Goal: Use online tool/utility: Utilize a website feature to perform a specific function

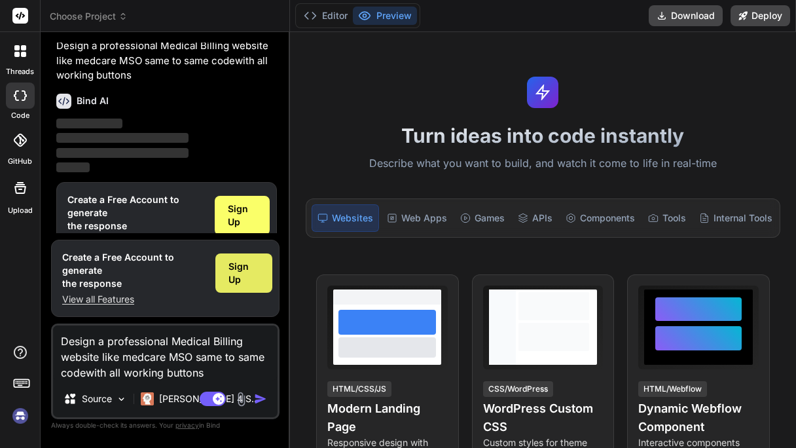
type textarea "Design a professional Medical Billing website like medcare MSO same to same cod…"
click at [240, 266] on span "Sign Up" at bounding box center [243, 273] width 31 height 26
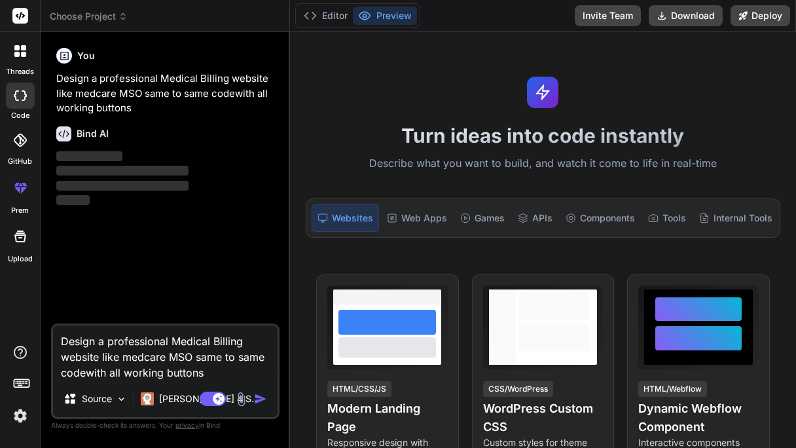
click at [261, 380] on textarea "Design a professional Medical Billing website like medcare MSO same to same cod…" at bounding box center [165, 352] width 225 height 55
click at [427, 228] on div "Web Apps" at bounding box center [417, 217] width 71 height 27
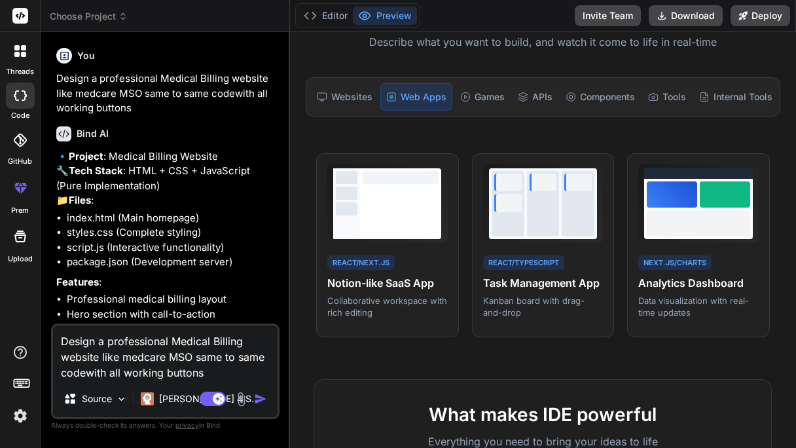
scroll to position [120, 0]
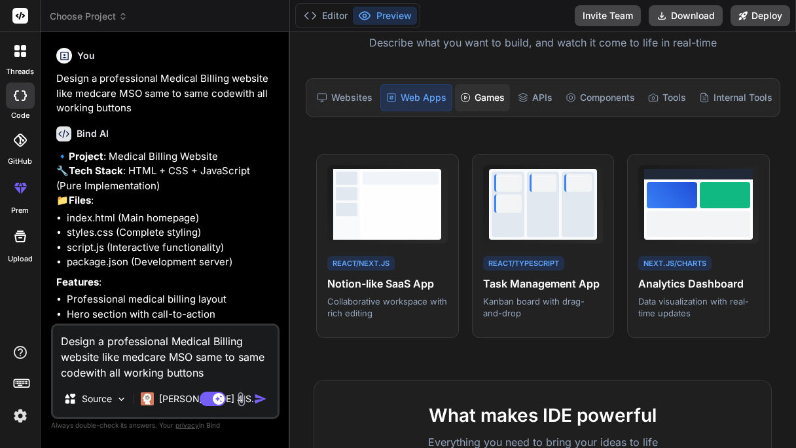
click at [476, 84] on div "Games" at bounding box center [482, 97] width 55 height 27
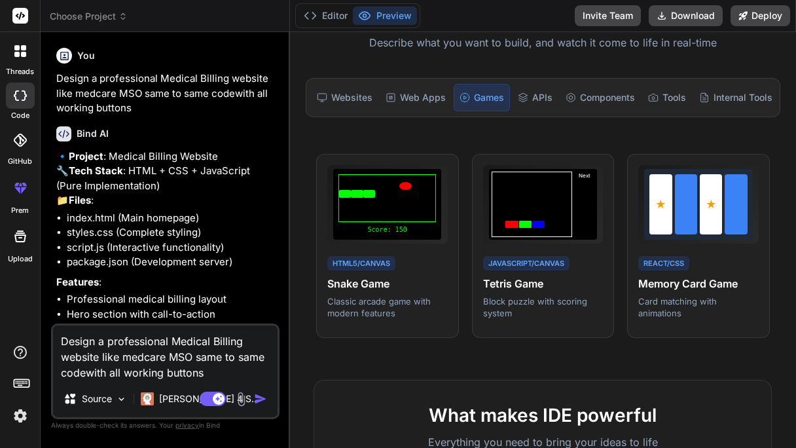
type textarea "x"
click at [530, 95] on div "APIs" at bounding box center [535, 97] width 45 height 27
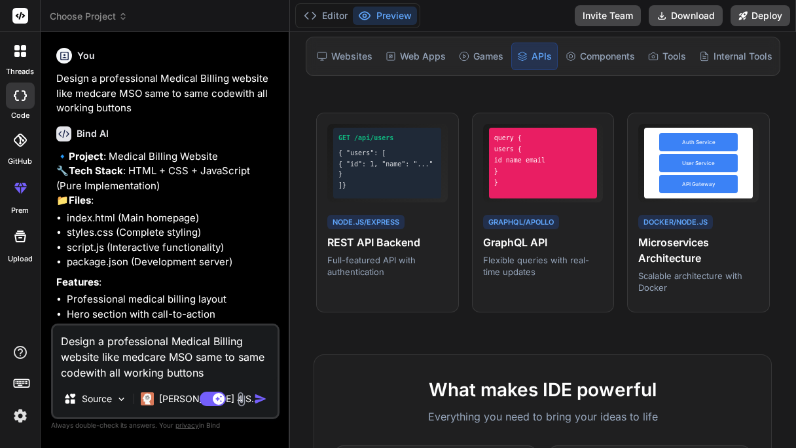
scroll to position [159, 0]
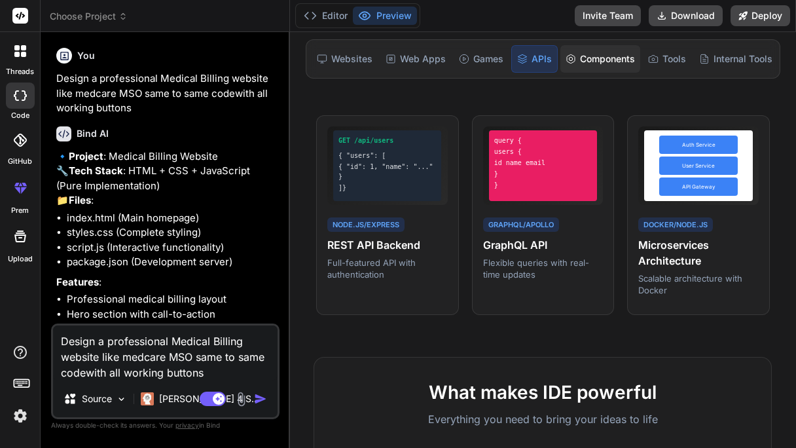
click at [599, 54] on div "Components" at bounding box center [600, 58] width 80 height 27
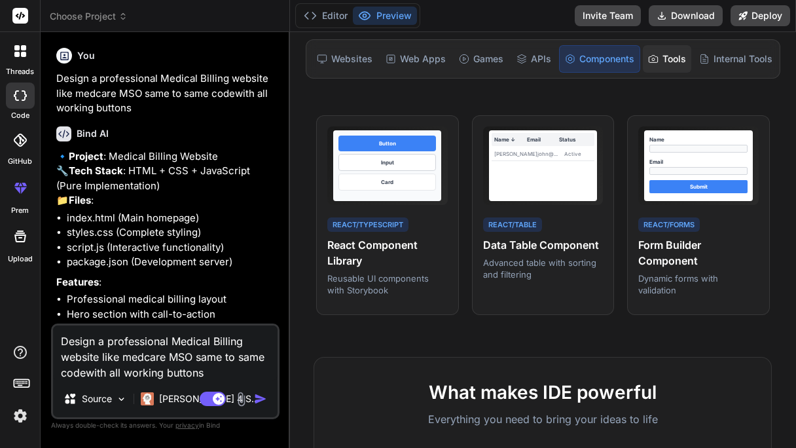
click at [685, 71] on div "Tools" at bounding box center [667, 58] width 48 height 27
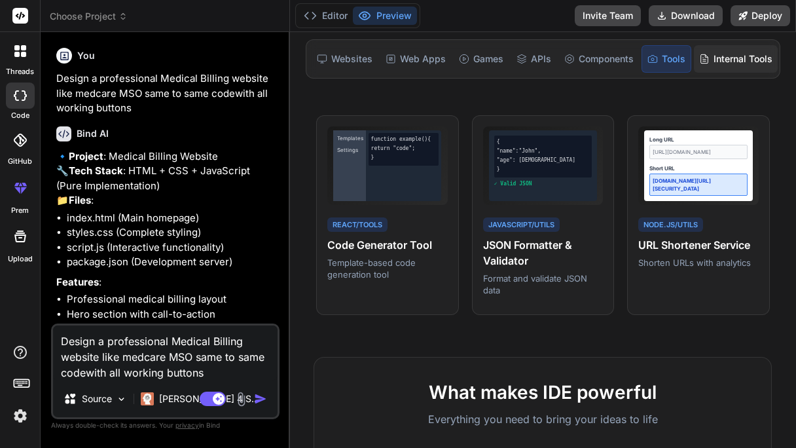
click at [727, 55] on div "Internal Tools" at bounding box center [736, 58] width 84 height 27
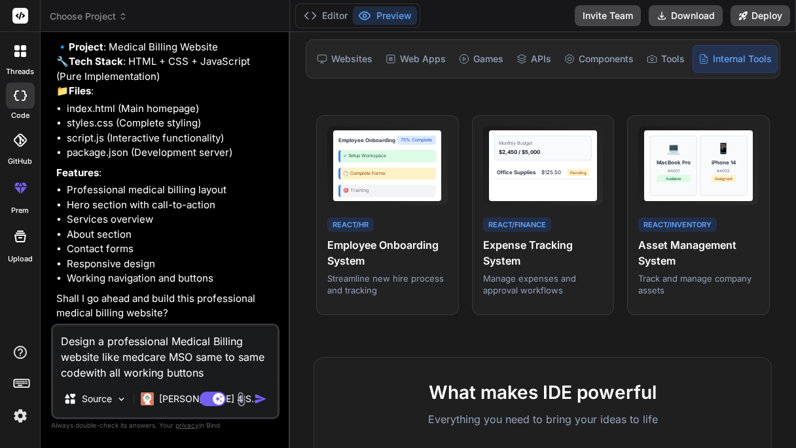
scroll to position [137, 0]
drag, startPoint x: 212, startPoint y: 376, endPoint x: 37, endPoint y: 295, distance: 193.0
click at [37, 295] on div "threads code GitHub prem Upload Choose Project Created with Pixso. Bind AI Web …" at bounding box center [398, 224] width 796 height 448
type textarea "y"
type textarea "x"
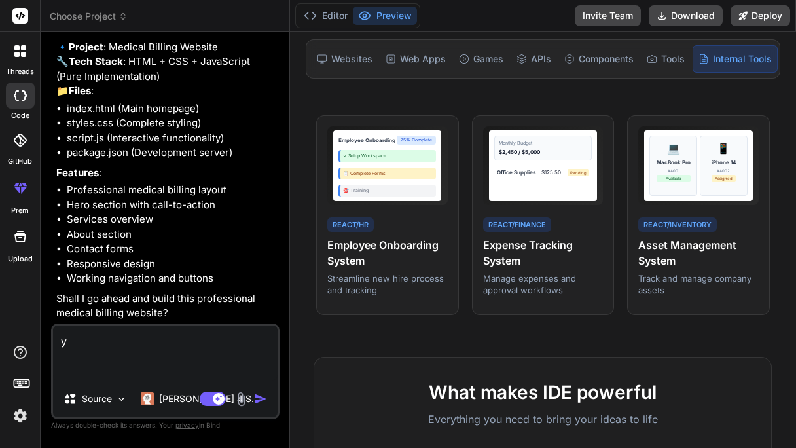
scroll to position [106, 0]
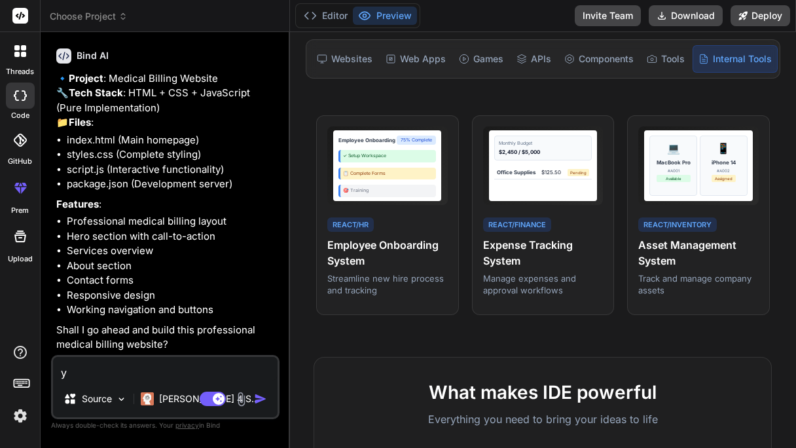
type textarea "ye"
type textarea "x"
type textarea "yes"
type textarea "x"
type textarea "yes"
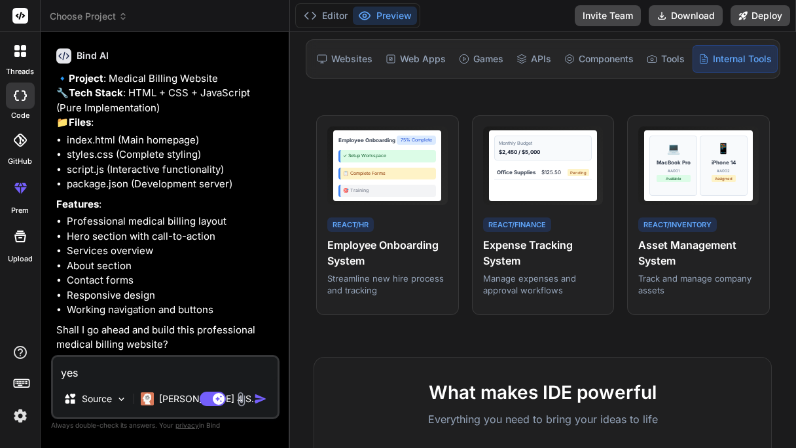
type textarea "x"
type textarea "yes b"
type textarea "x"
type textarea "yes bu"
type textarea "x"
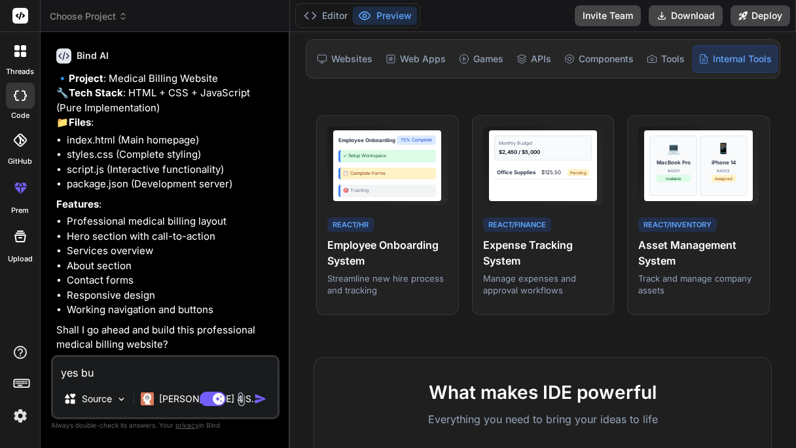
type textarea "yes but"
type textarea "x"
type textarea "yes but"
type textarea "x"
type textarea "yes but w"
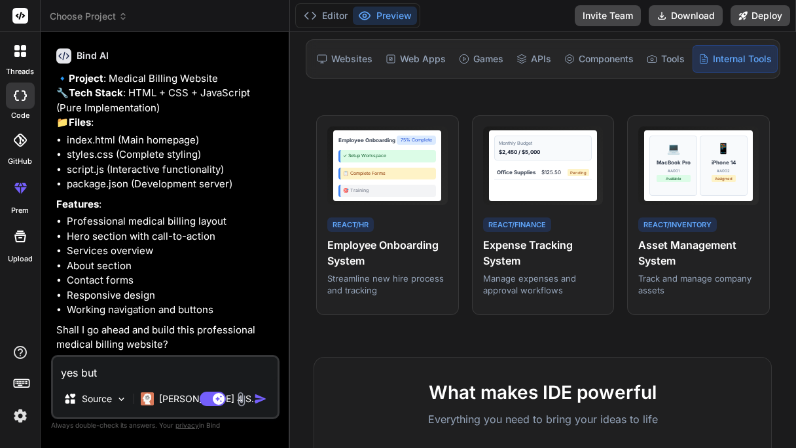
type textarea "x"
type textarea "yes but wi"
type textarea "x"
type textarea "yes but wit"
type textarea "x"
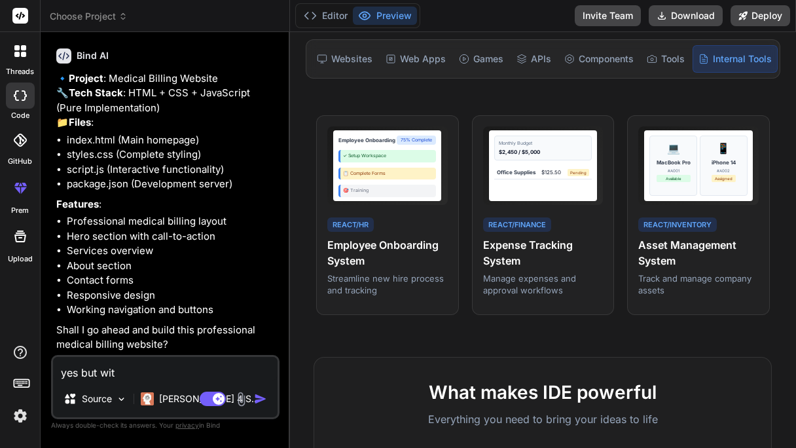
type textarea "yes but with"
type textarea "x"
type textarea "yes but with"
type textarea "x"
type textarea "yes but with a"
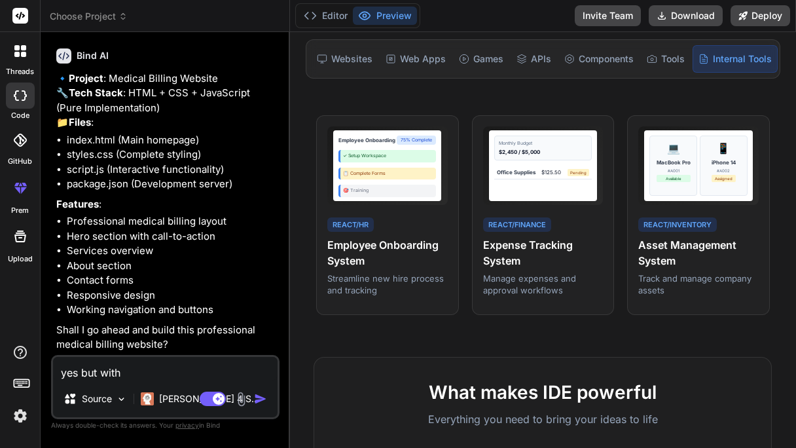
type textarea "x"
type textarea "yes but with al"
type textarea "x"
type textarea "yes but with all"
type textarea "x"
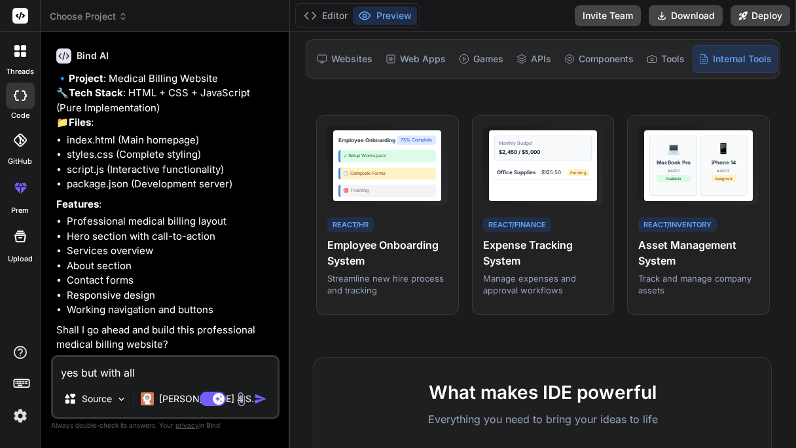
type textarea "yes but with all"
type textarea "x"
type textarea "yes but with all p"
type textarea "x"
type textarea "yes but with all pe"
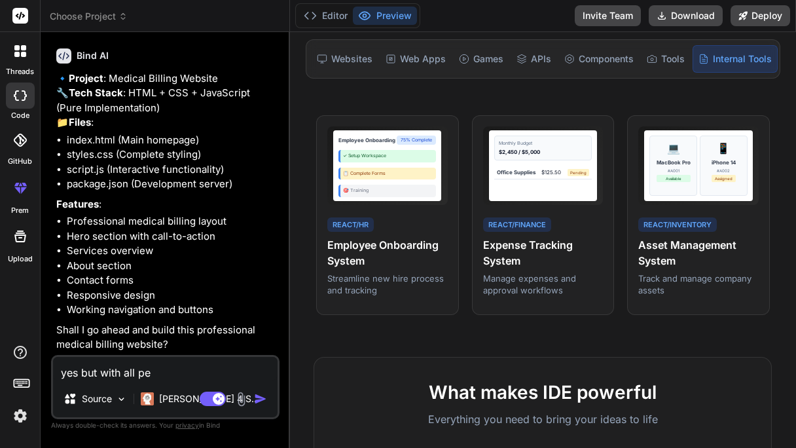
type textarea "x"
type textarea "yes but with all per"
type textarea "x"
type textarea "yes but with all perf"
type textarea "x"
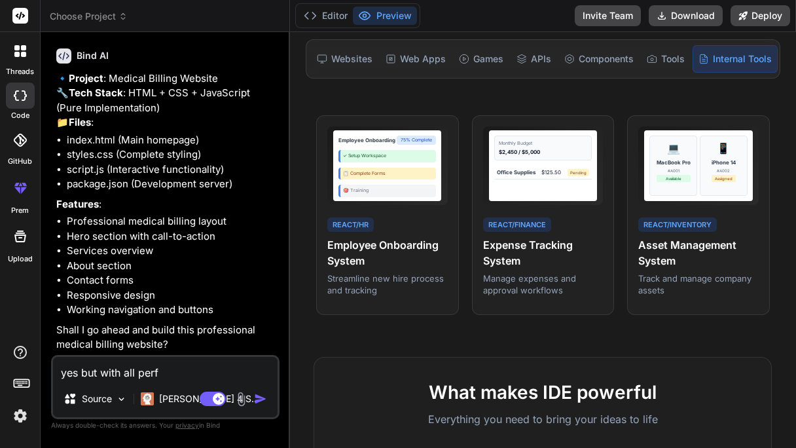
type textarea "yes but with all perfe"
type textarea "x"
type textarea "yes but with all perfec"
type textarea "x"
type textarea "yes but with all perfect"
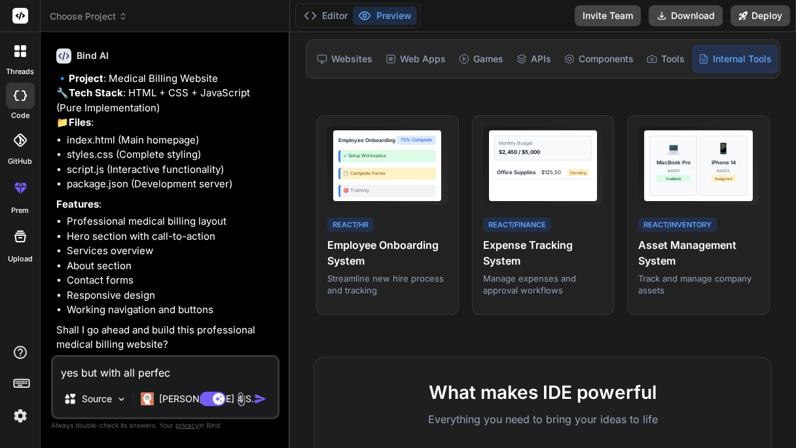
type textarea "x"
type textarea "yes but with all perfecti"
type textarea "x"
type textarea "yes but with all perfectio"
type textarea "x"
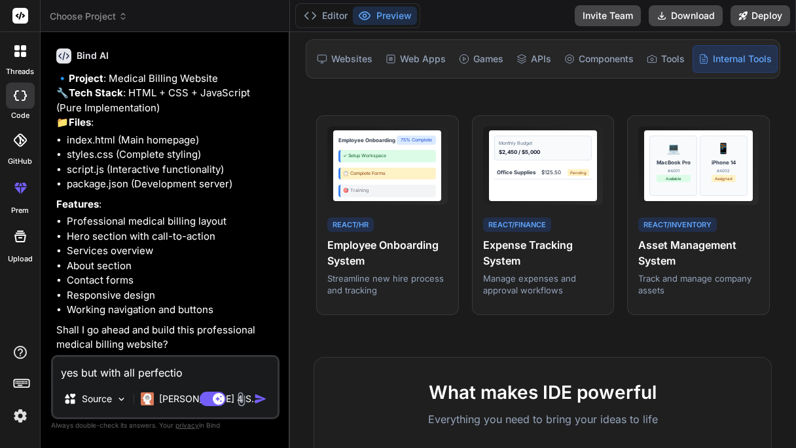
type textarea "yes but with all perfection"
type textarea "x"
type textarea "yes but with all perfection"
click at [260, 401] on img "button" at bounding box center [260, 398] width 13 height 13
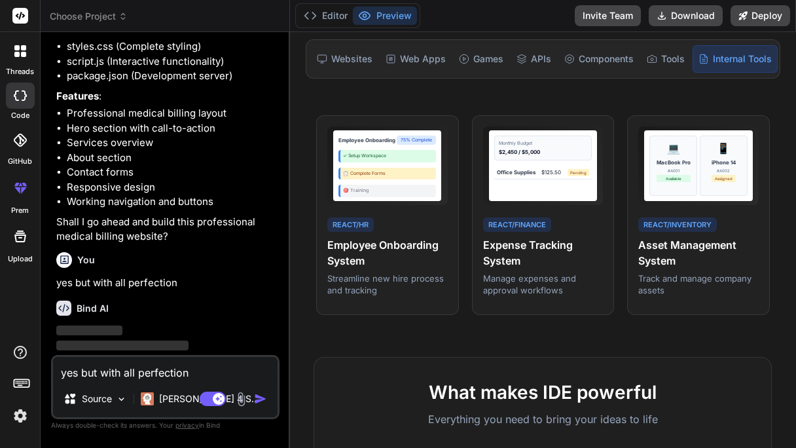
scroll to position [242, 0]
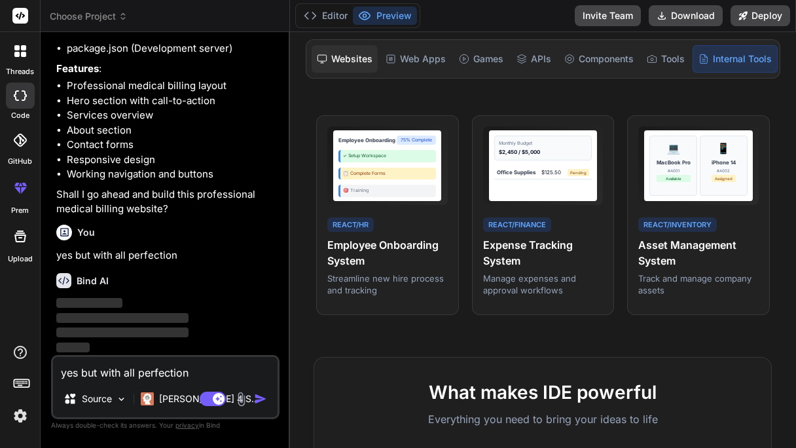
click at [334, 59] on div "Websites" at bounding box center [345, 58] width 66 height 27
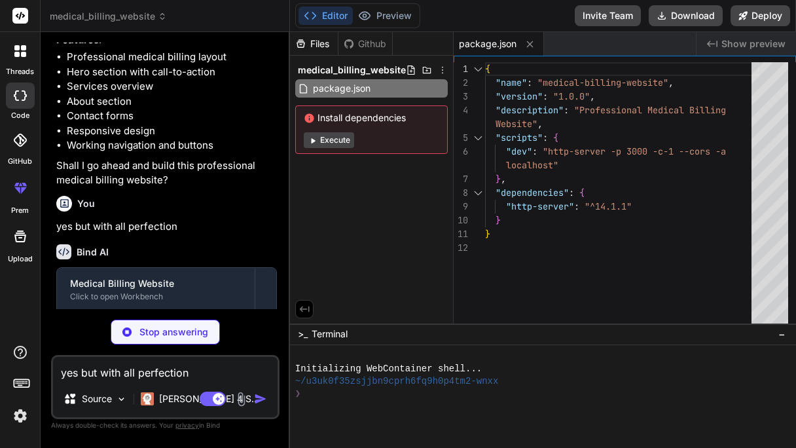
scroll to position [333, 0]
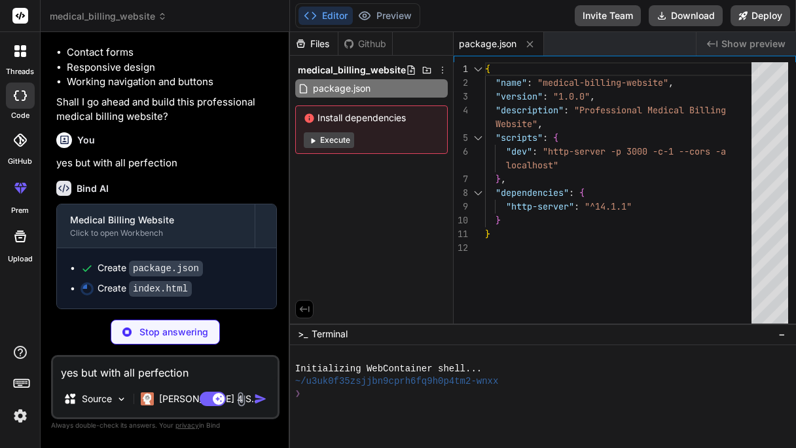
click at [170, 267] on code "package.json" at bounding box center [166, 269] width 74 height 16
type textarea "x"
type textarea "</div> <script src="script.js"></script> </body> </html>"
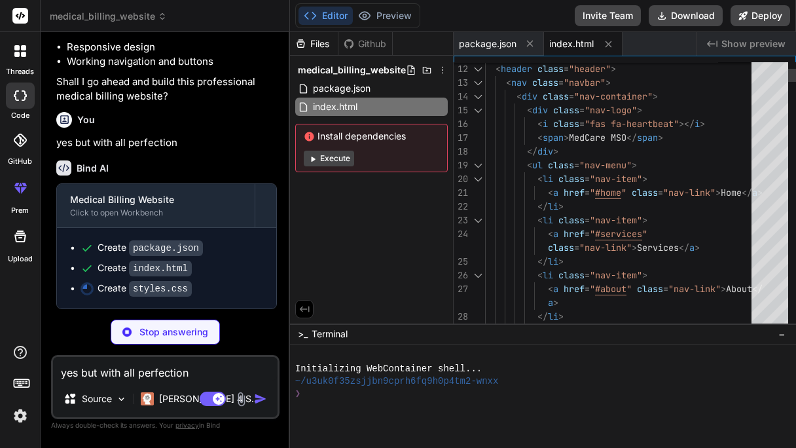
type textarea "x"
type textarea "<span>MedCare MSO</span> </div> <ul class="nav-menu"> <li class="nav-item"> <a …"
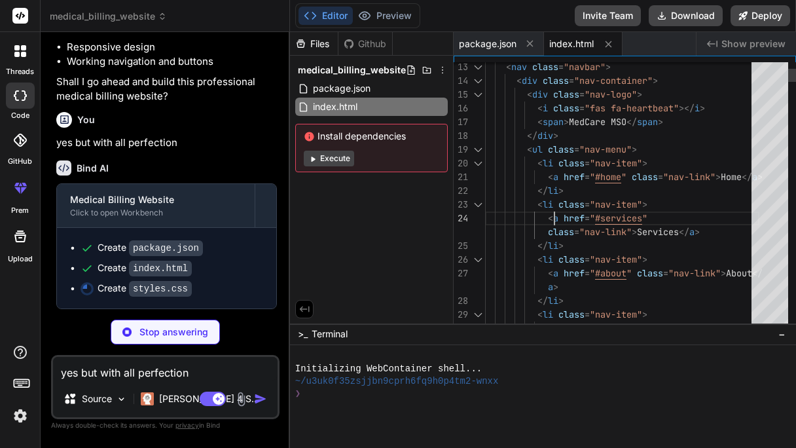
scroll to position [0, 0]
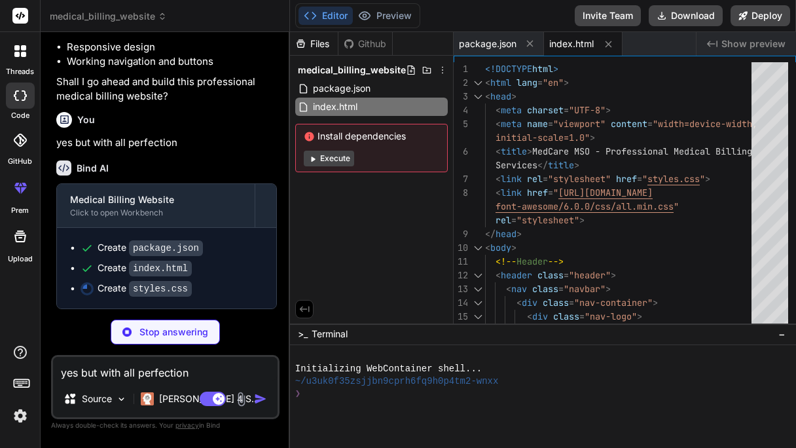
type textarea "x"
type textarea "} }"
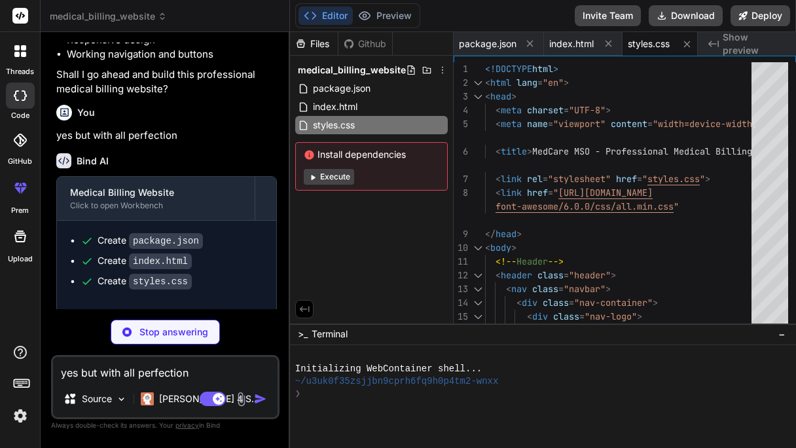
type textarea "x"
type textarea "} else { this.style.borderColor = '#2c5aa0'; this.setCustomValidity(''); } }); …"
type textarea "x"
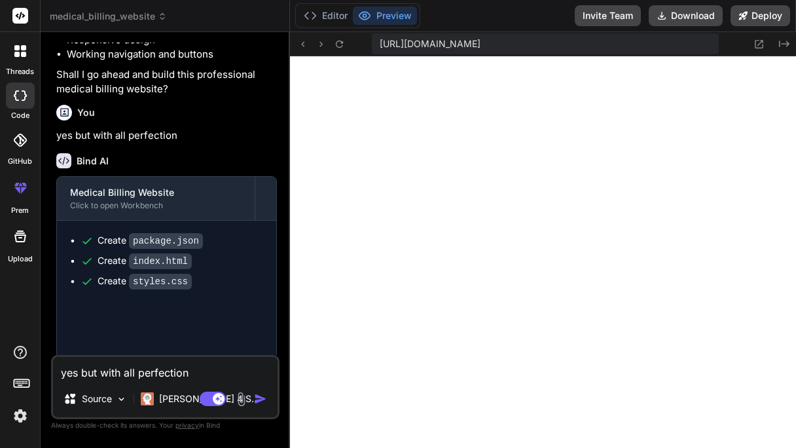
scroll to position [662, 0]
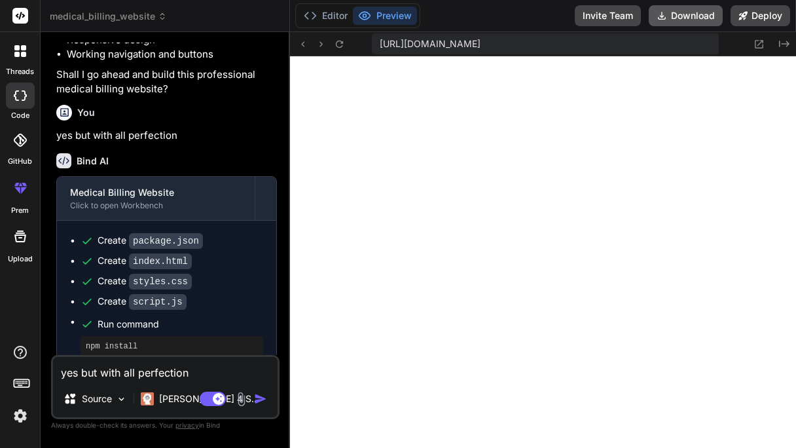
click at [685, 13] on button "Download" at bounding box center [686, 15] width 74 height 21
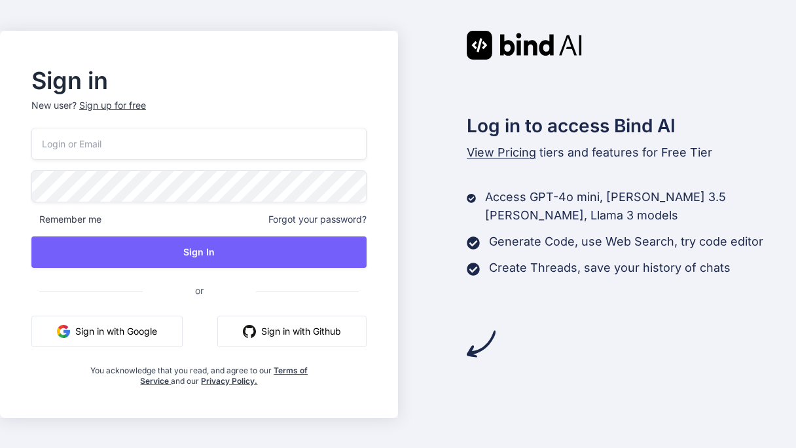
click at [109, 333] on button "Sign in with Google" at bounding box center [106, 331] width 151 height 31
click at [155, 328] on button "Sign in with Google" at bounding box center [106, 331] width 151 height 31
click at [138, 343] on button "Sign in with Google" at bounding box center [106, 331] width 151 height 31
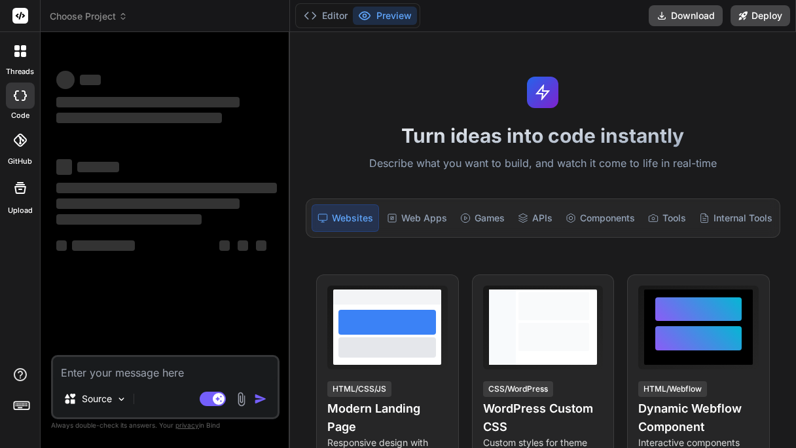
type textarea "x"
click at [116, 374] on textarea at bounding box center [165, 369] width 225 height 24
click at [187, 359] on textarea at bounding box center [165, 369] width 225 height 24
paste textarea "design a professional medical billing website like medcare MSO same to same all…"
type textarea "design a professional medical billing website like medcare MSO same to same all…"
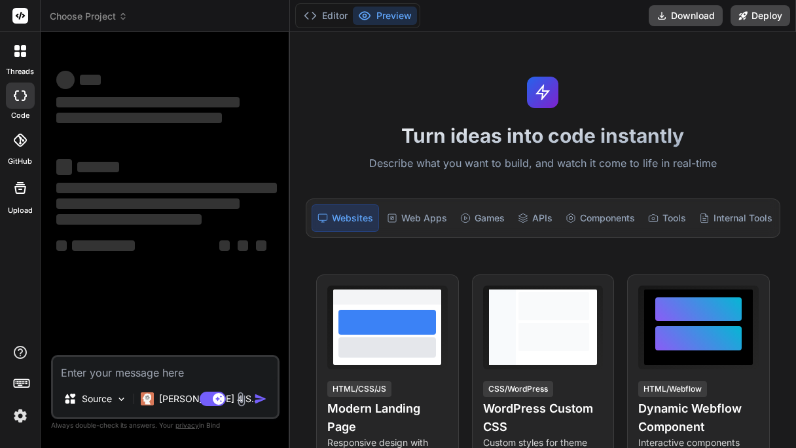
type textarea "x"
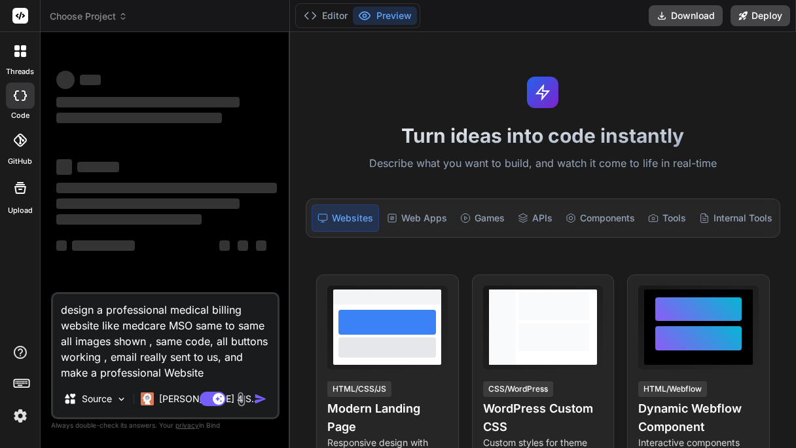
type textarea "design a professional medical billing website like medcare MSO same to same all…"
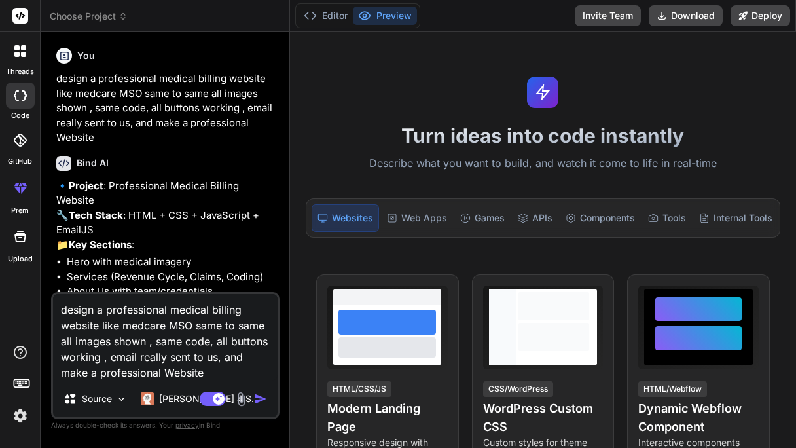
type textarea "x"
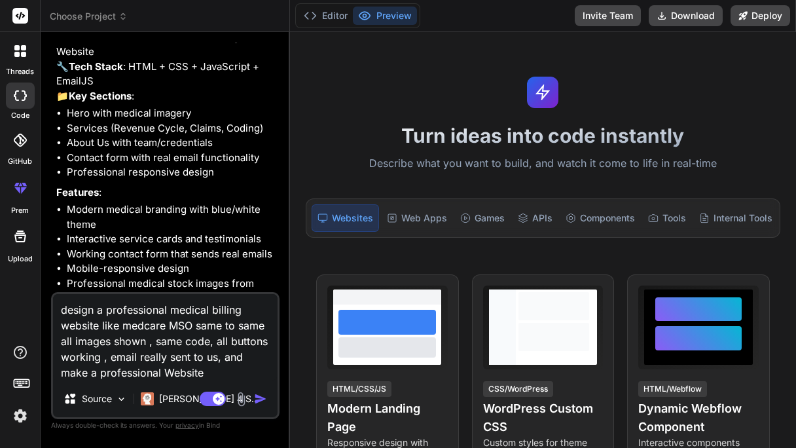
scroll to position [228, 0]
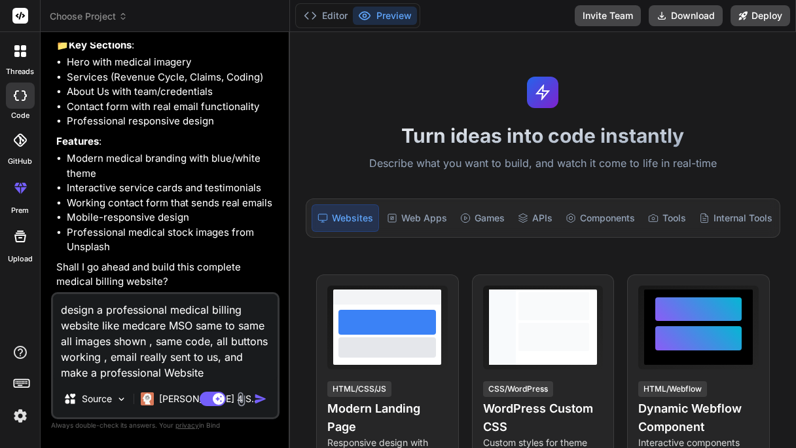
click at [228, 373] on textarea "design a professional medical billing website like medcare MSO same to same all…" at bounding box center [165, 337] width 225 height 86
type textarea "design a professional medical billing website like medcare MSO same to same all…"
type textarea "x"
type textarea "design a professional medical billing website like medcare MSO same to same all…"
type textarea "x"
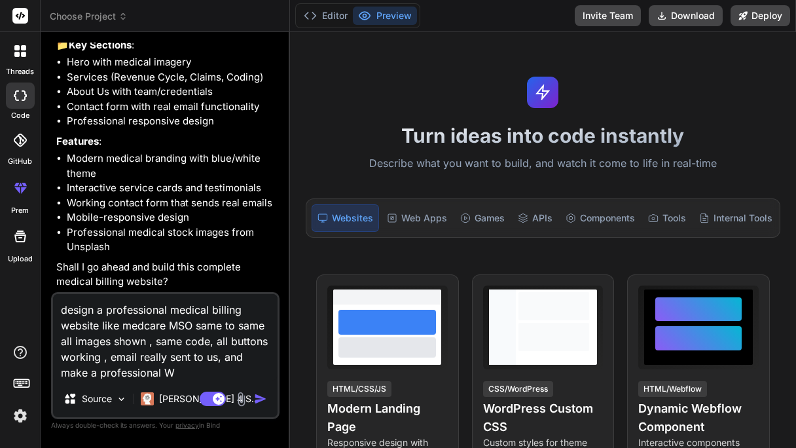
type textarea "design a professional medical billing website like medcare MSO same to same all…"
type textarea "x"
type textarea "design a professional medical billing website like medcare MSO same to same all…"
type textarea "x"
type textarea "design a professional medical billing website like medcare MSO same to same all…"
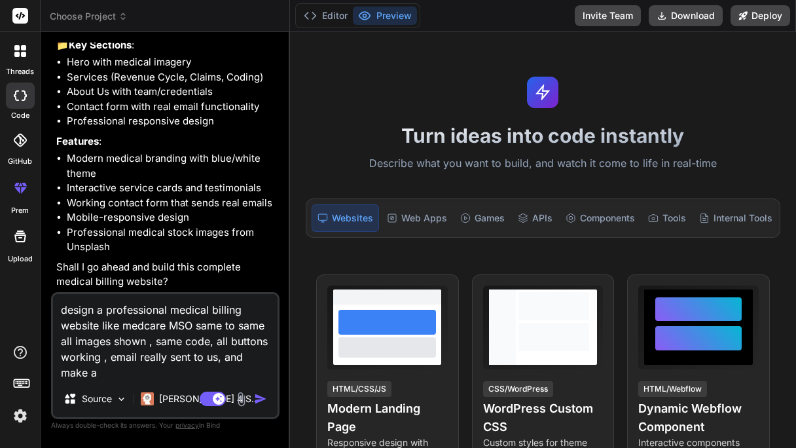
type textarea "x"
type textarea "design a professional medical billing website like medcare MSO same to same all…"
type textarea "x"
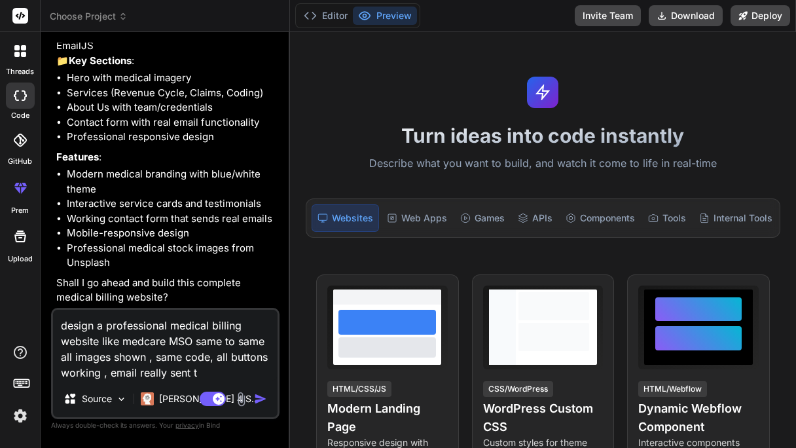
type textarea "design a professional medical billing website like medcare MSO same to same all…"
type textarea "x"
type textarea "design a professional medical billing website like medcare MSO same to same all…"
type textarea "x"
type textarea "design a professional medical billing website like medcare MSO same to same all…"
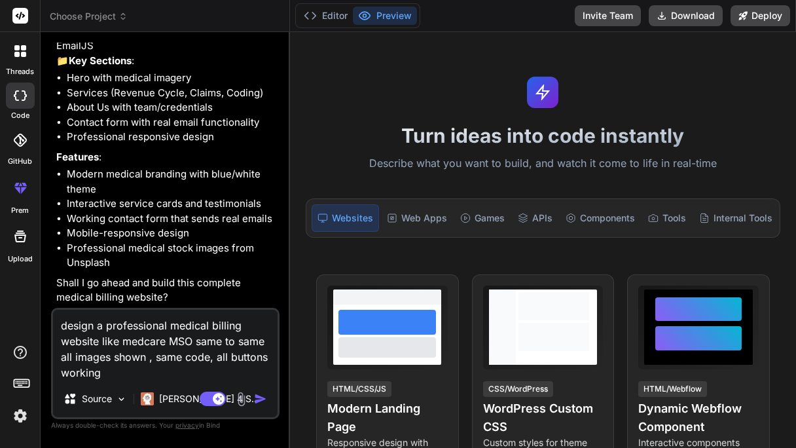
scroll to position [212, 0]
type textarea "x"
type textarea "design a professional medical billing website like medcare MSO same to same all…"
type textarea "x"
type textarea "design a professional medical billing website like medcare MSO same to same all…"
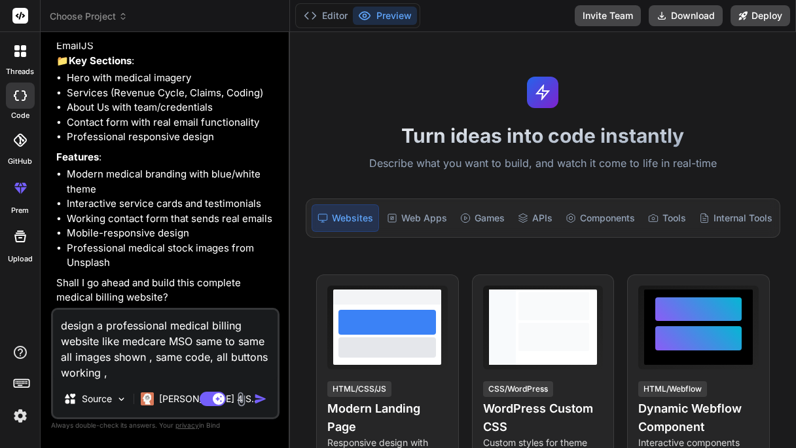
type textarea "x"
type textarea "design a professional medical billing website like medcare MSO same to same all…"
type textarea "x"
type textarea "design a professional medical billing website like medcare MSO same to same all…"
type textarea "x"
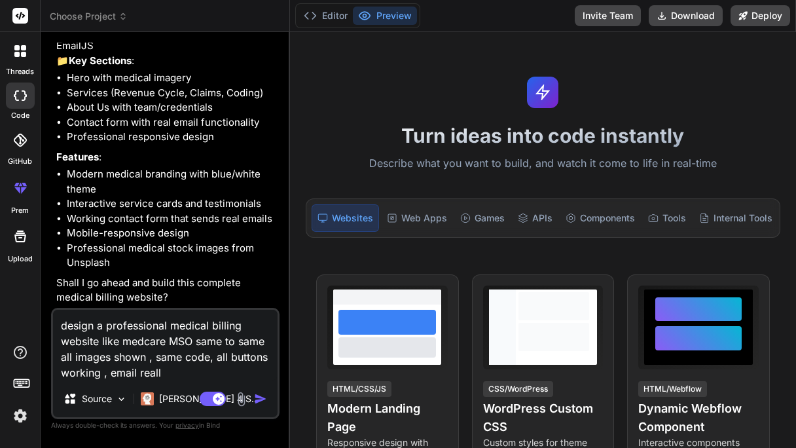
type textarea "design a professional medical billing website like medcare MSO same to same all…"
type textarea "x"
type textarea "design a professional medical billing website like medcare MSO same to same all…"
type textarea "x"
type textarea "design a professional medical billing website like medcare MSO same to same all…"
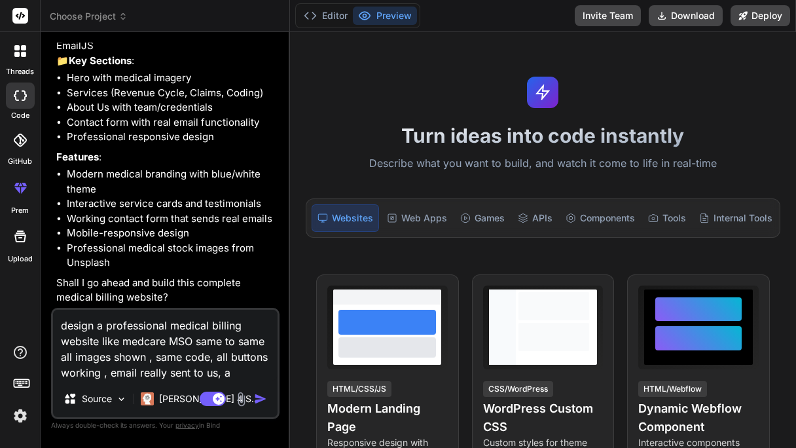
type textarea "x"
type textarea "design a professional medical billing website like medcare MSO same to same all…"
type textarea "x"
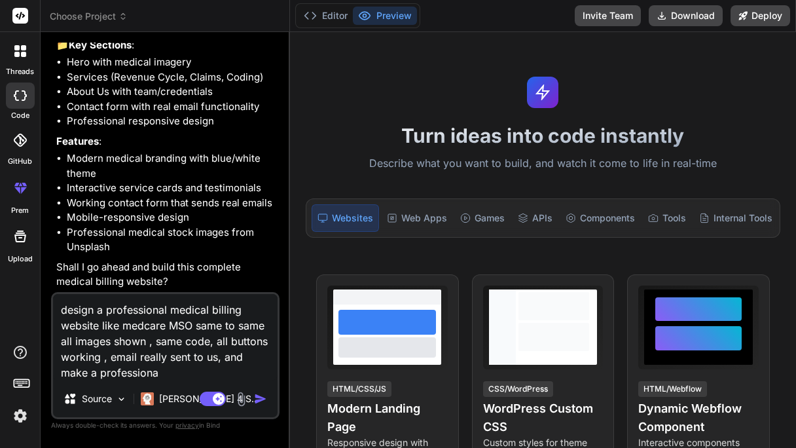
type textarea "design a professional medical billing website like medcare MSO same to same all…"
type textarea "x"
type textarea "design a professional medical billing website like medcare MSO same to same all…"
type textarea "x"
type textarea "design a professional medical billing website like medcare MSO same to same all…"
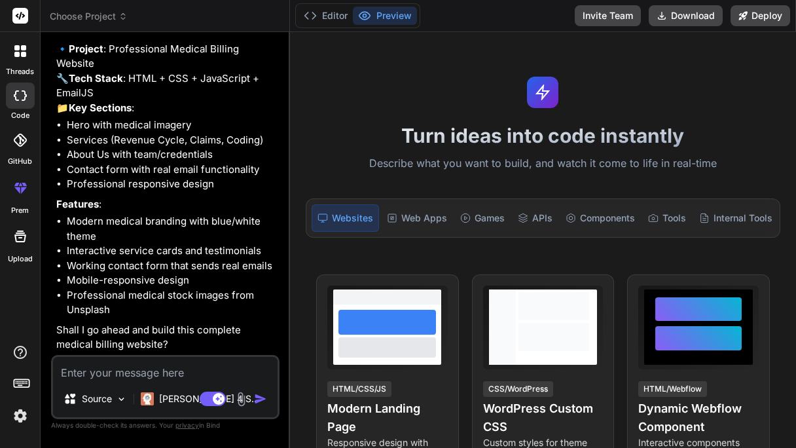
scroll to position [165, 0]
type textarea "x"
type textarea "design a professional medical billing website like medcare MSO same to same all…"
type textarea "x"
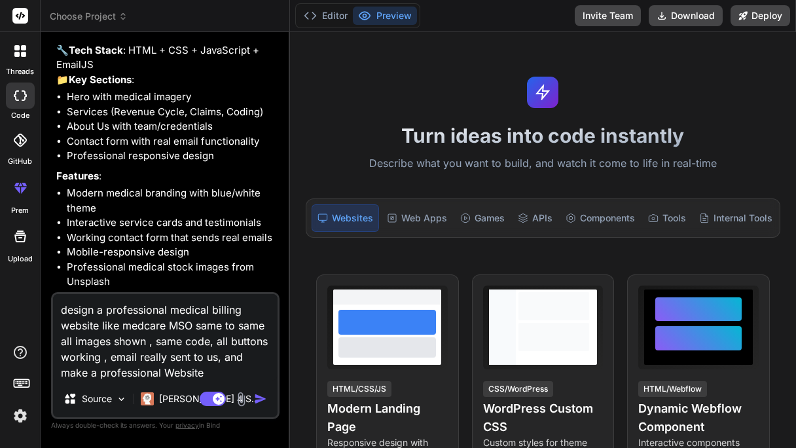
scroll to position [228, 0]
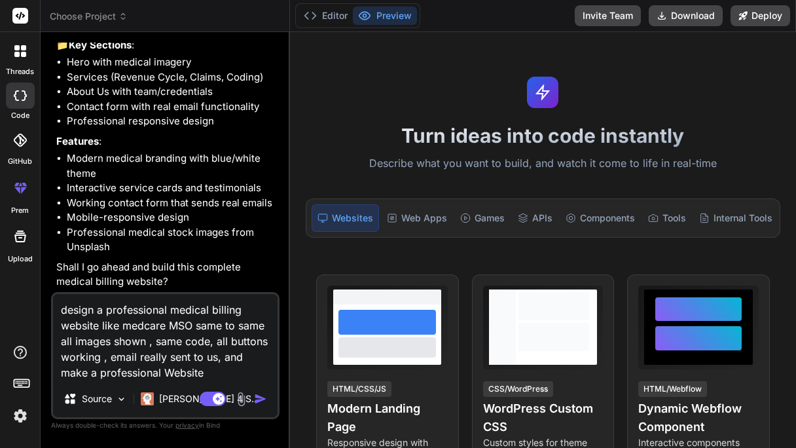
drag, startPoint x: 99, startPoint y: 323, endPoint x: 9, endPoint y: 296, distance: 94.9
click at [9, 296] on div "threads code GitHub prem Upload Choose Project Created with Pixso. Bind AI Web …" at bounding box center [398, 224] width 796 height 448
type textarea "y like medcare MSO same to same all images shown , same code, all buttons worki…"
type textarea "x"
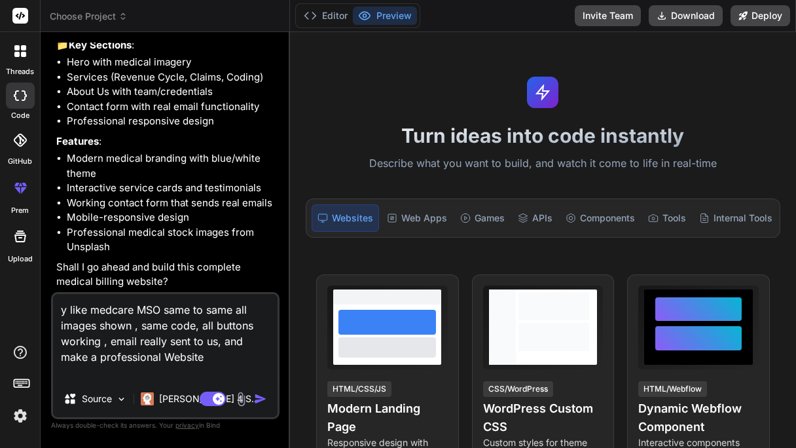
scroll to position [212, 0]
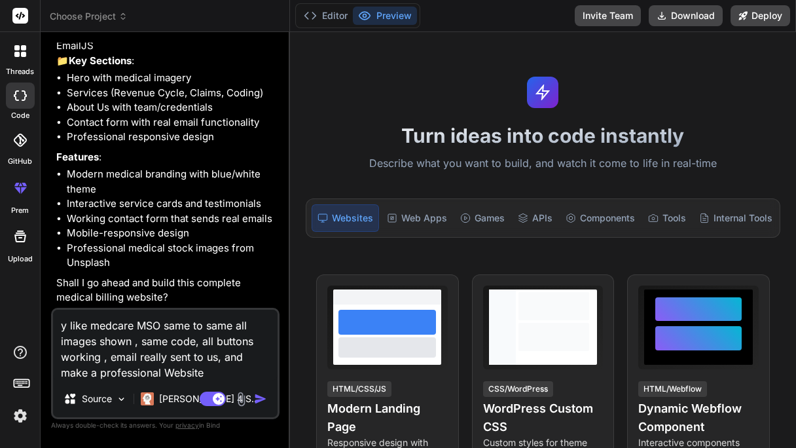
type textarea "ye like medcare MSO same to same all images shown , same code, all buttons work…"
type textarea "x"
type textarea "yes like medcare MSO same to same all images shown , same code, all buttons wor…"
type textarea "x"
type textarea "yes like medcare MSO same to same all images shown , same code, all buttons wor…"
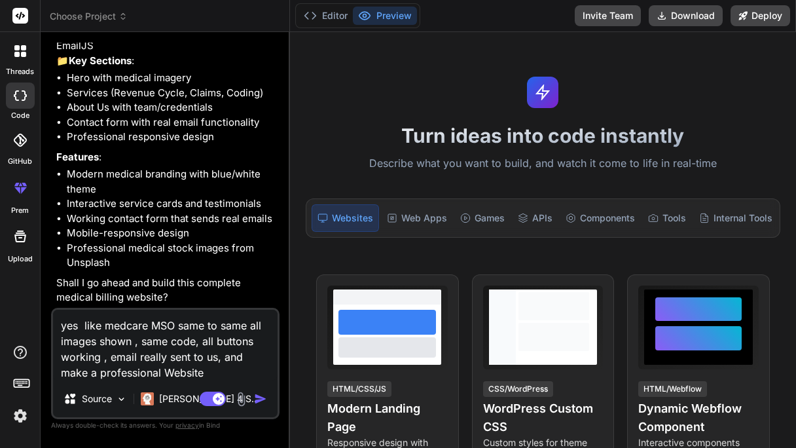
type textarea "x"
type textarea "yes b like medcare MSO same to same all images shown , same code, all buttons w…"
type textarea "x"
type textarea "yes bu like medcare MSO same to same all images shown , same code, all buttons …"
type textarea "x"
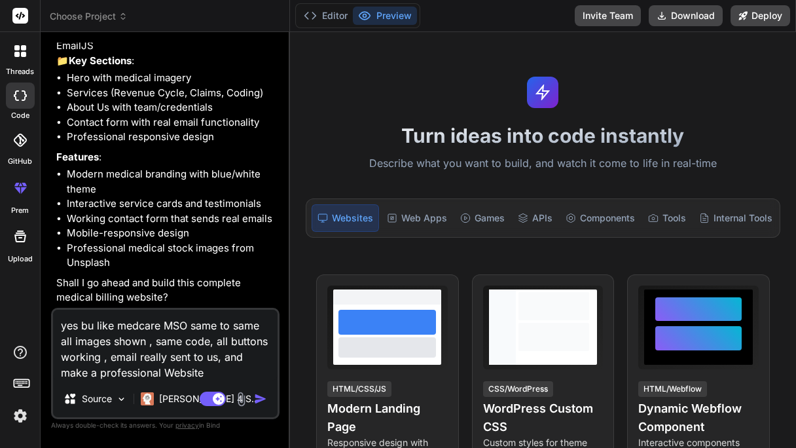
type textarea "yes but like medcare MSO same to same all images shown , same code, all buttons…"
type textarea "x"
type textarea "yes but like medcare MSO same to same all images shown , same code, all buttons…"
click at [261, 396] on img "button" at bounding box center [260, 398] width 13 height 13
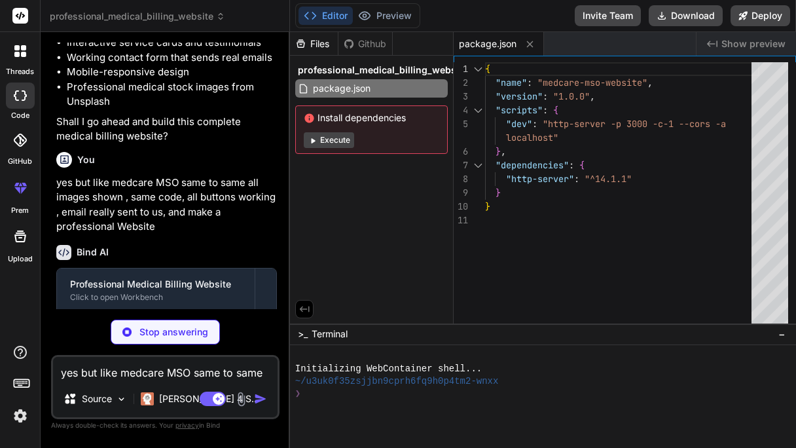
scroll to position [437, 0]
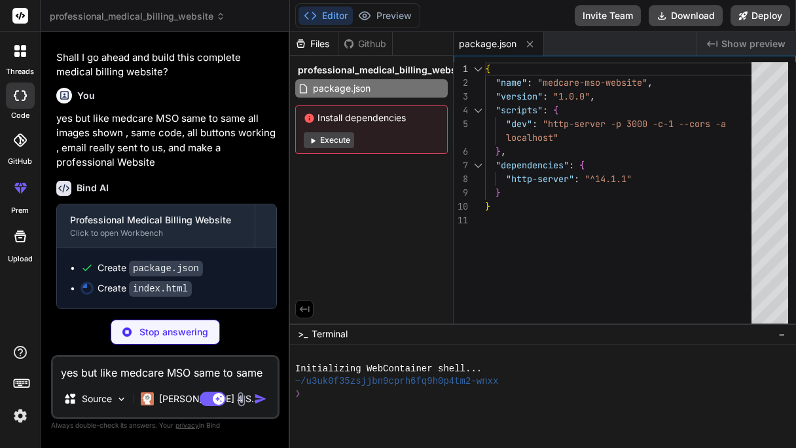
type textarea "x"
type textarea "</footer> <script src="script.js"></script> </body> </html>"
type textarea "x"
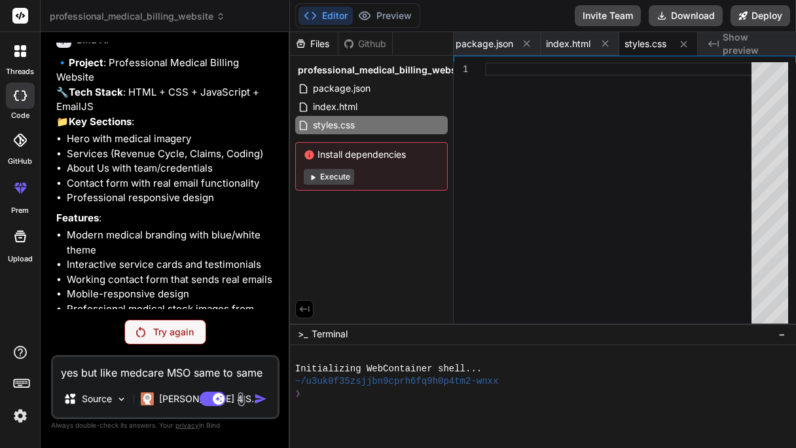
scroll to position [102, 0]
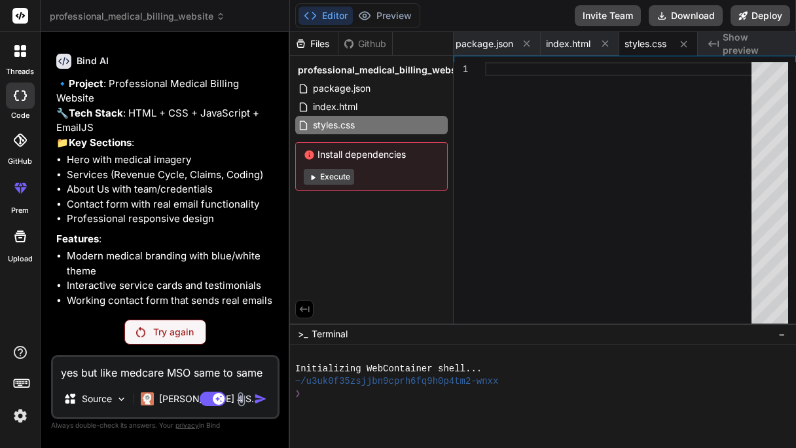
click at [177, 323] on div "Try again" at bounding box center [165, 331] width 82 height 25
type textarea "x"
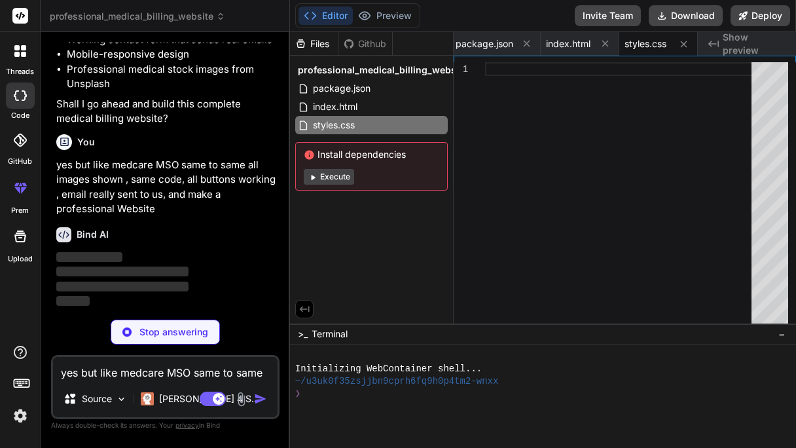
scroll to position [391, 0]
click at [499, 46] on span "package.json" at bounding box center [485, 43] width 58 height 13
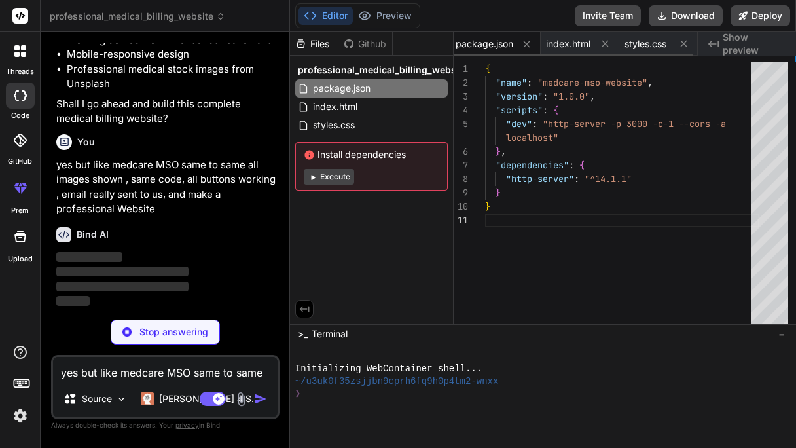
scroll to position [0, 0]
click at [563, 45] on span "index.html" at bounding box center [571, 43] width 45 height 13
type textarea "</footer> <script src="script.js"></script> </body> </html>"
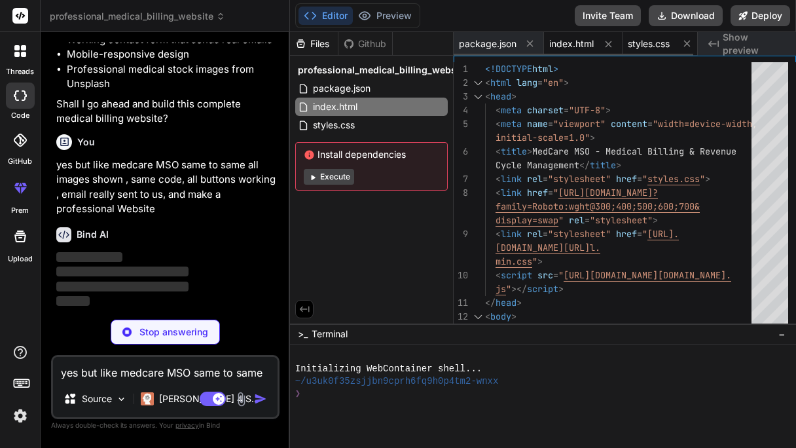
click at [638, 42] on span "styles.css" at bounding box center [649, 43] width 42 height 13
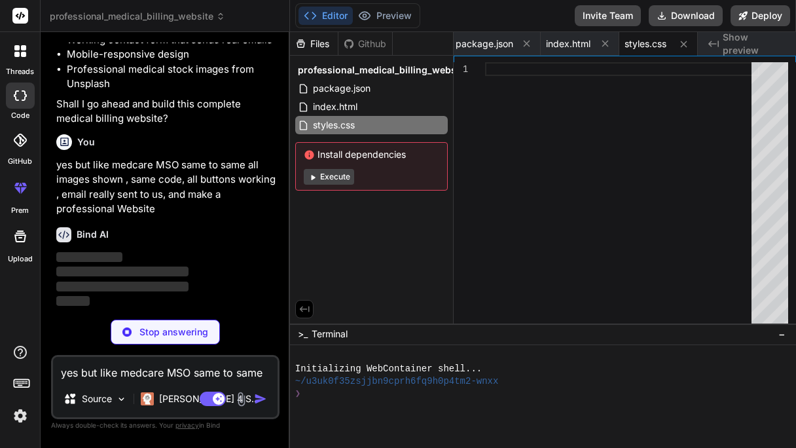
click at [736, 46] on span "Show preview" at bounding box center [754, 44] width 63 height 26
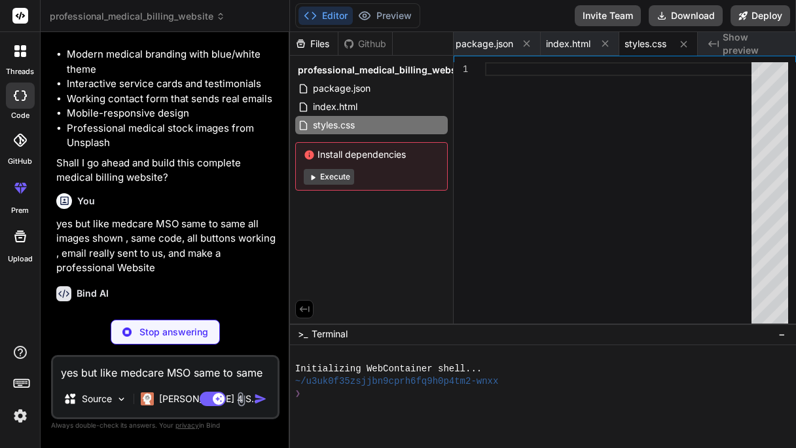
type textarea "x"
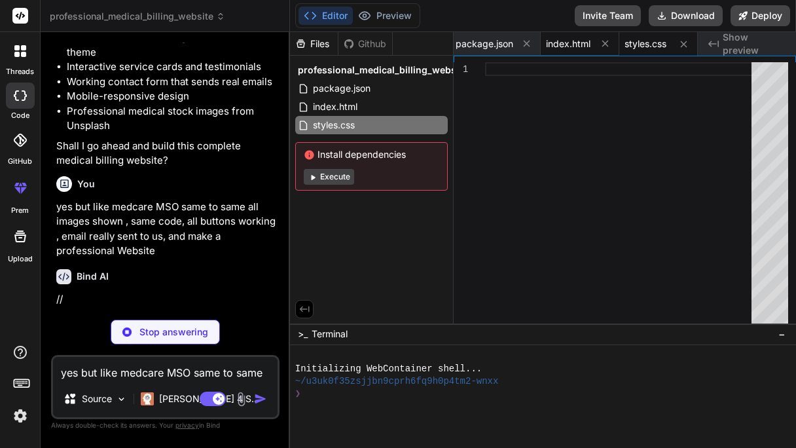
click at [575, 43] on span "index.html" at bounding box center [568, 43] width 45 height 13
type textarea "</footer> <script src="script.js"></script> </body> </html>"
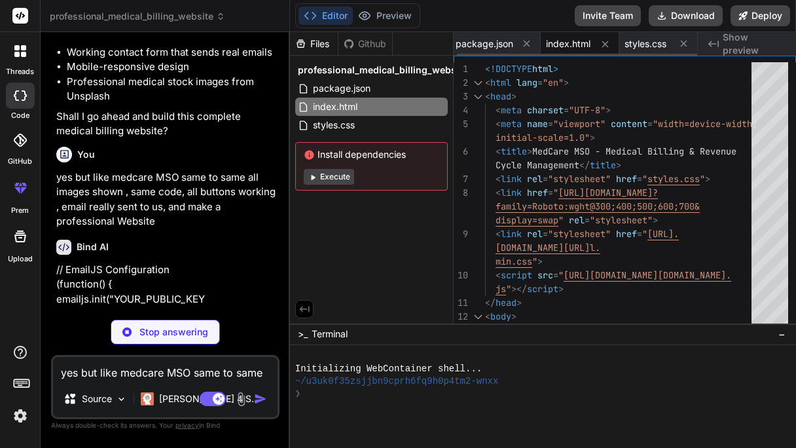
scroll to position [391, 0]
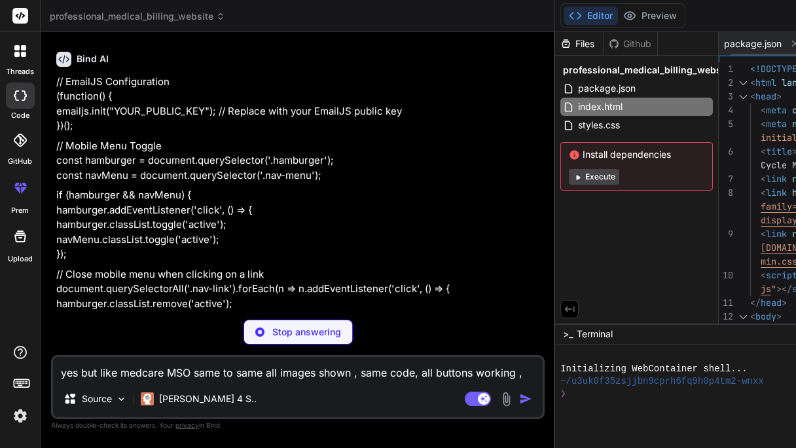
type textarea "x"
type textarea "<script src="script.js"></script> </body> </html>"
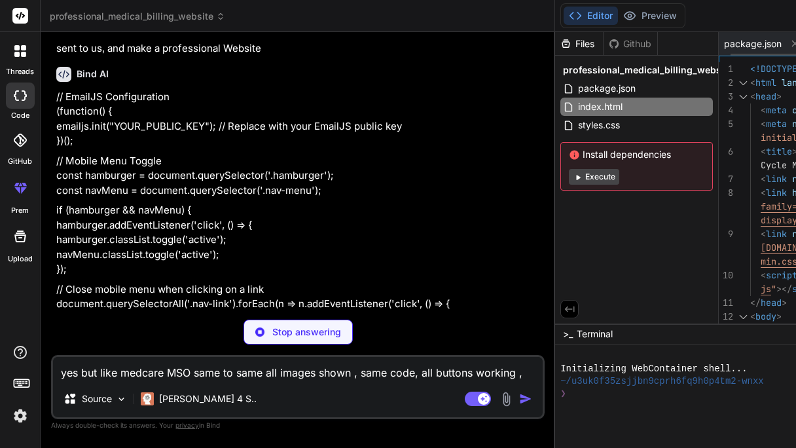
type textarea "x"
type textarea "</div> </div> </footer> <script src="script.js"></script> </body> </html>"
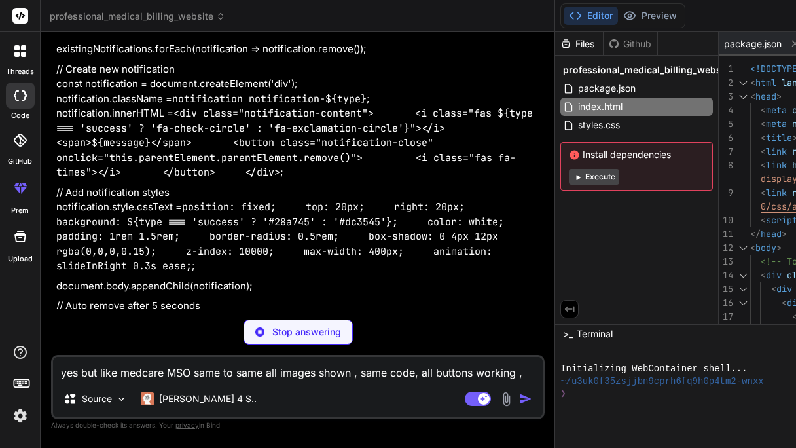
scroll to position [0, 55]
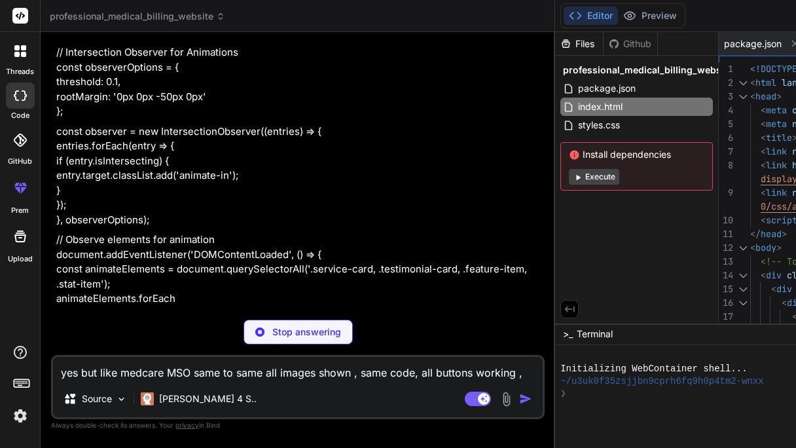
click at [310, 183] on p "const observer = new IntersectionObserver((entries) => { entries.forEach(entry …" at bounding box center [299, 175] width 486 height 103
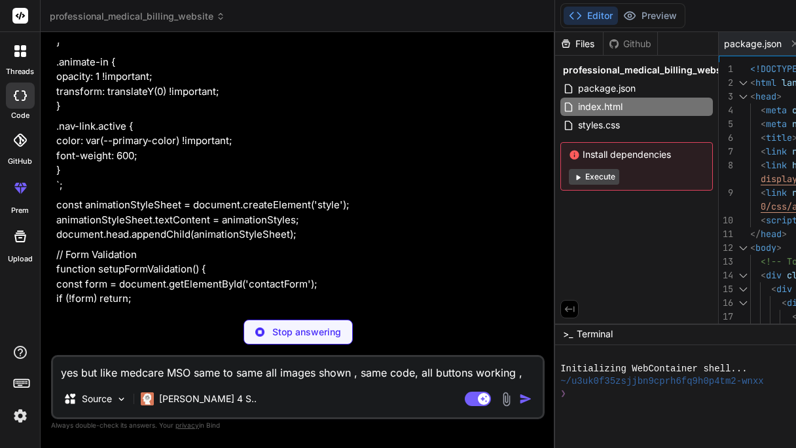
scroll to position [3986, 0]
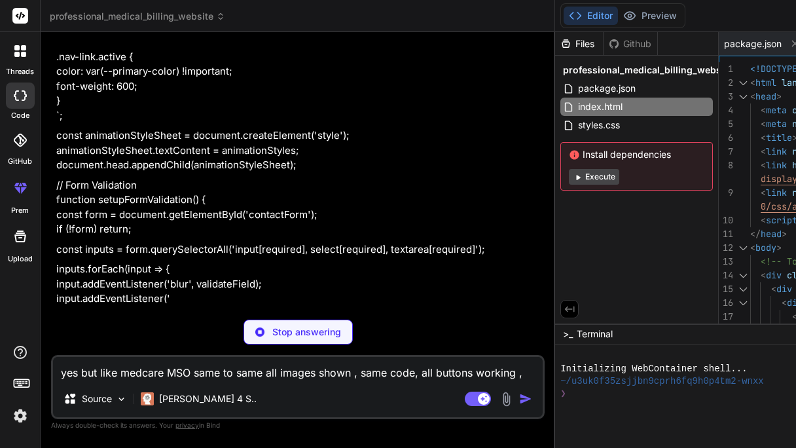
click at [255, 366] on textarea "yes but like medcare MSO same to same all images shown , same code, all buttons…" at bounding box center [298, 369] width 490 height 24
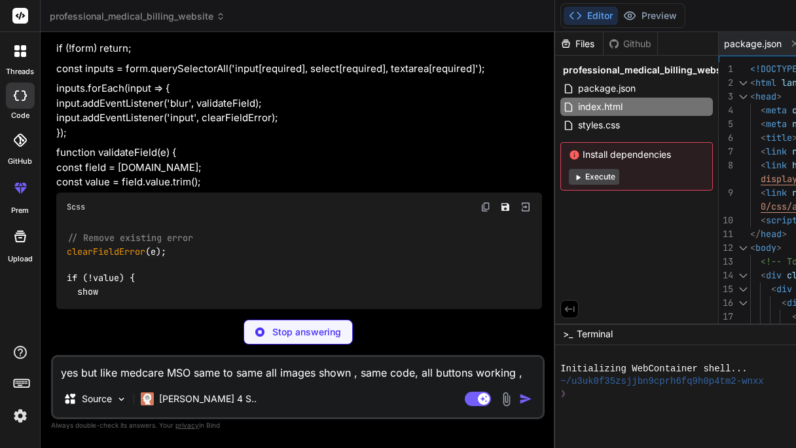
type textarea "x"
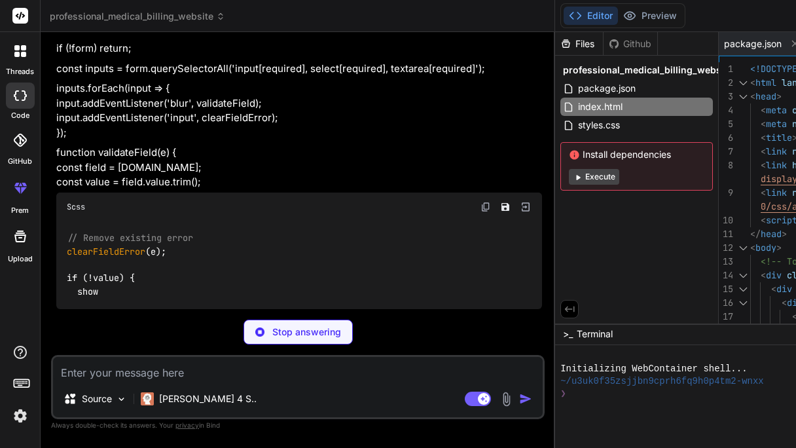
type textarea "h"
type textarea "x"
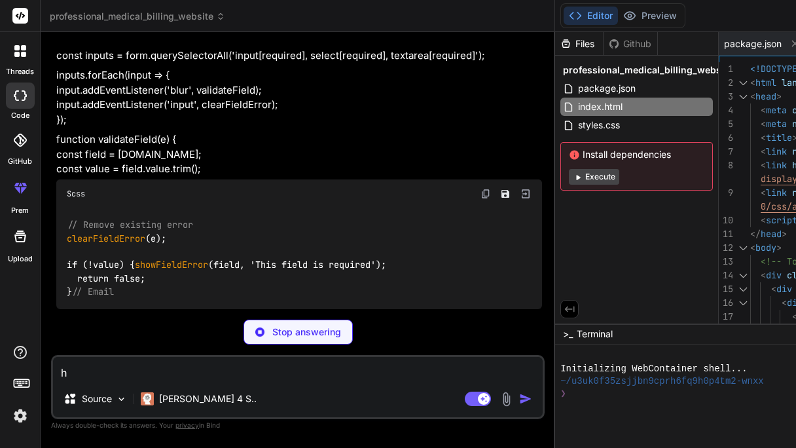
type textarea "he"
type textarea "x"
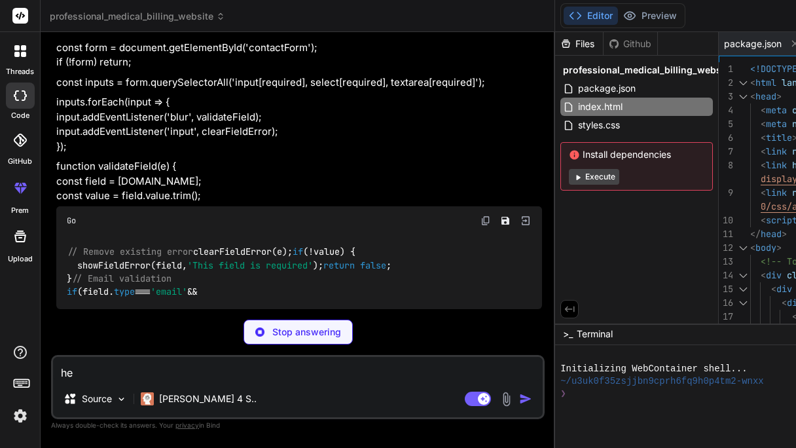
type textarea "hey"
type textarea "x"
type textarea "hey"
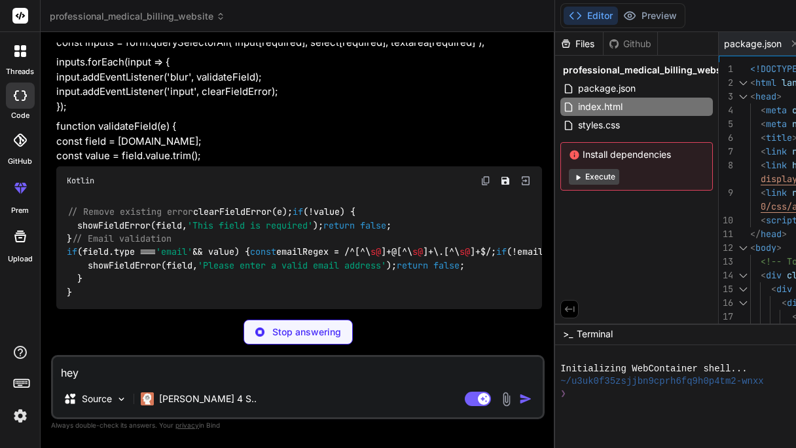
type textarea "x"
type textarea "hey g"
type textarea "x"
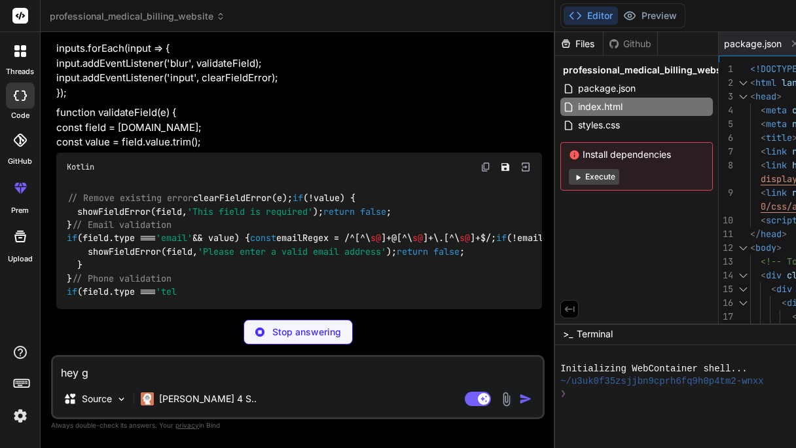
type textarea "hey ge"
type textarea "x"
type textarea "hey gen"
type textarea "x"
type textarea "hey gene"
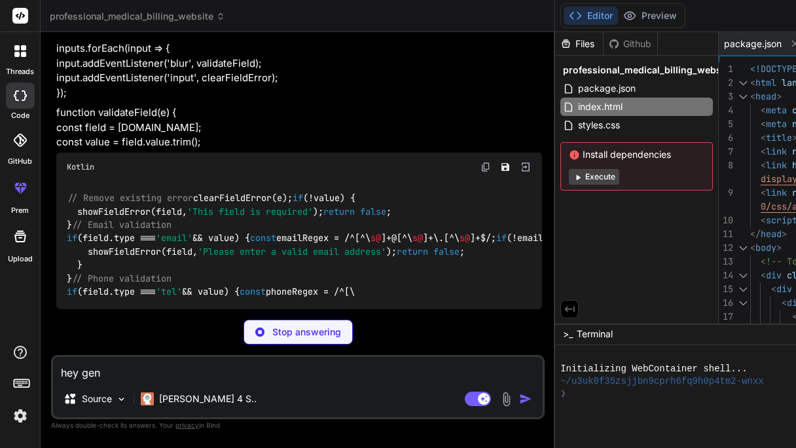
type textarea "x"
type textarea "hey gener"
type textarea "x"
type textarea "hey genera"
type textarea "x"
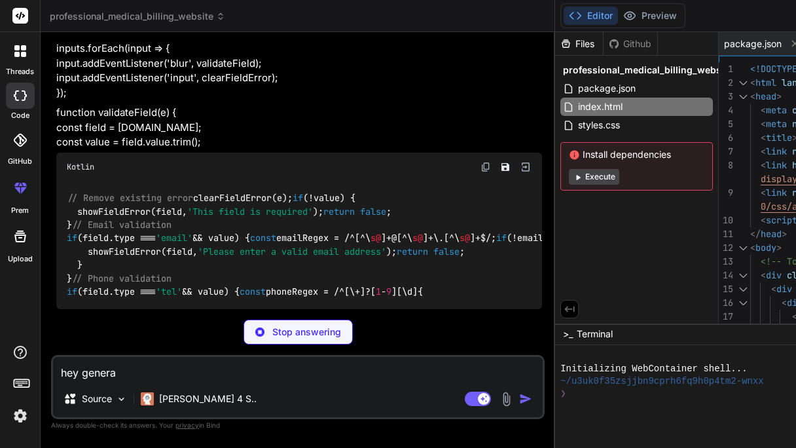
type textarea "hey generat"
type textarea "x"
type textarea "hey generate"
type textarea "x"
type textarea "hey generate"
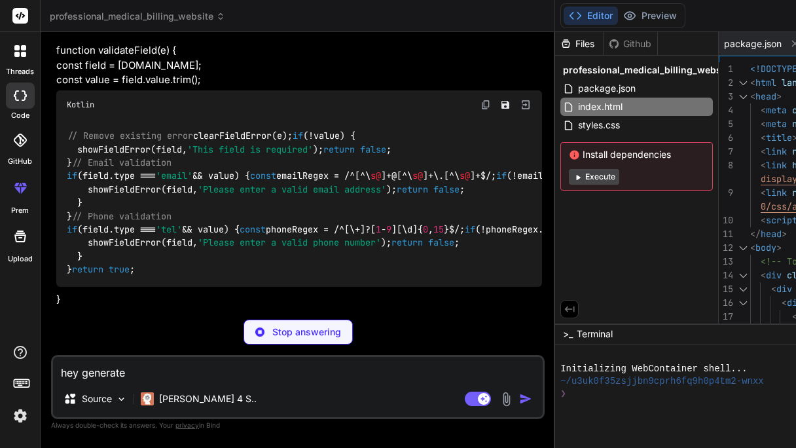
type textarea "x"
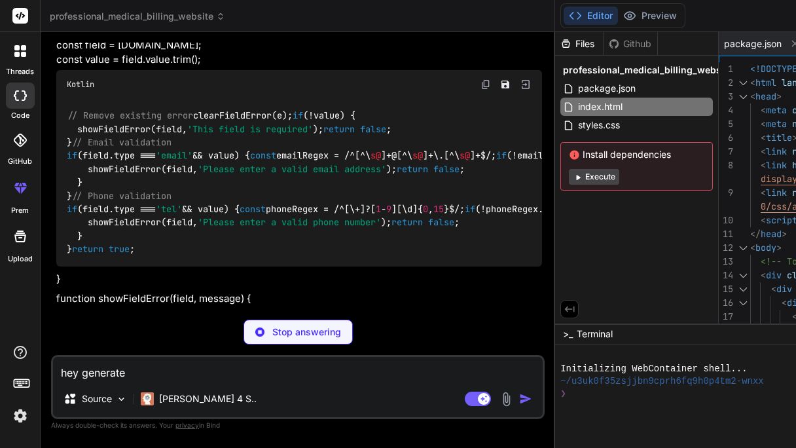
type textarea "hey generate t"
type textarea "x"
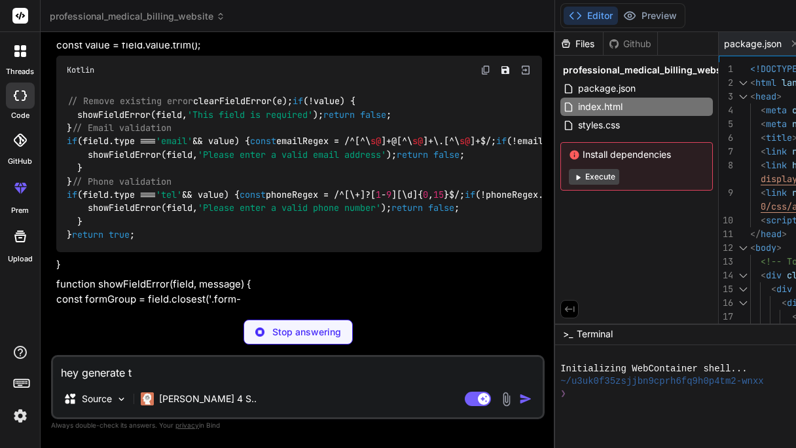
type textarea "hey generate th"
type textarea "x"
type textarea "hey generate the"
type textarea "x"
type textarea "hey generate the"
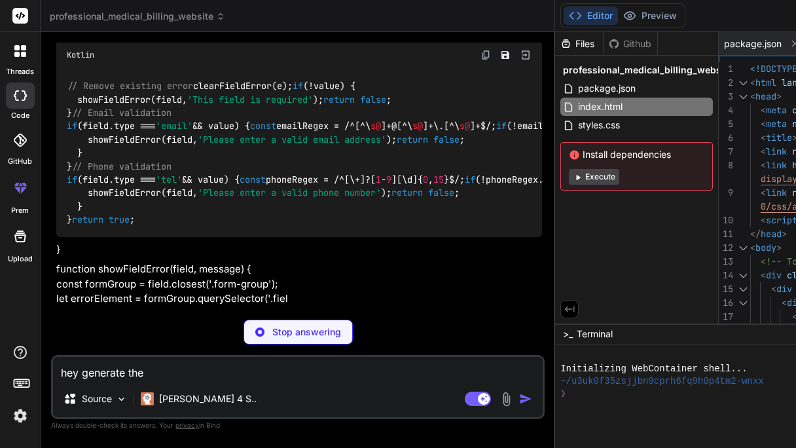
type textarea "x"
type textarea "hey generate the c"
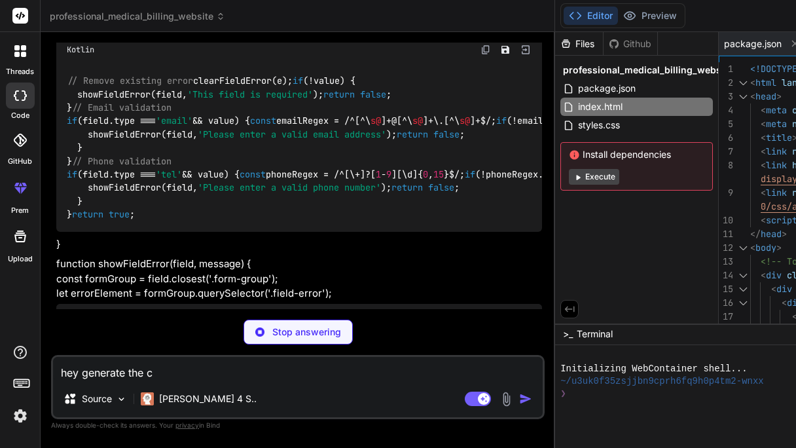
type textarea "x"
type textarea "hey generate the co"
type textarea "x"
type textarea "hey generate the cod"
type textarea "x"
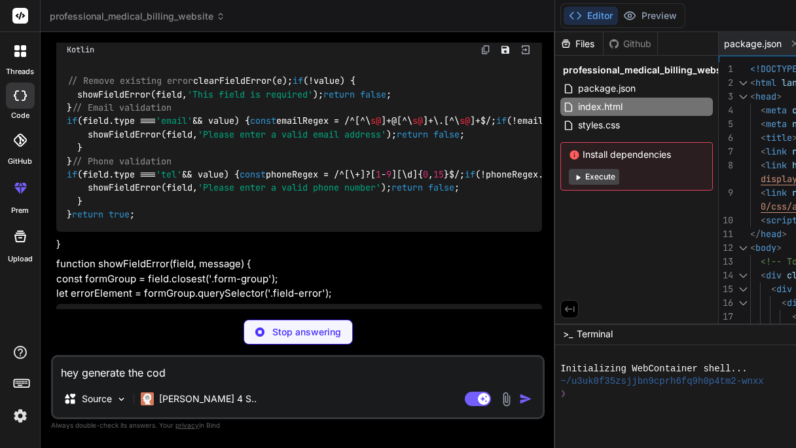
type textarea "hey generate the code"
type textarea "x"
type textarea "hey generate the code"
type textarea "x"
type textarea "hey generate the code a"
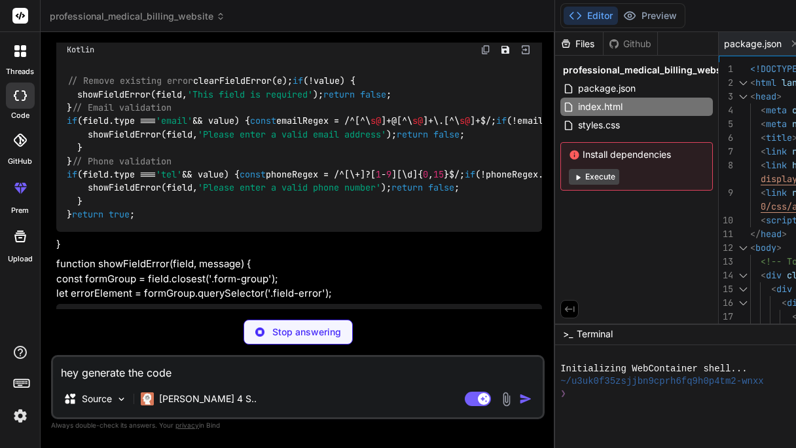
type textarea "x"
type textarea "hey generate the code al"
type textarea "x"
type textarea "hey generate the code als"
type textarea "x"
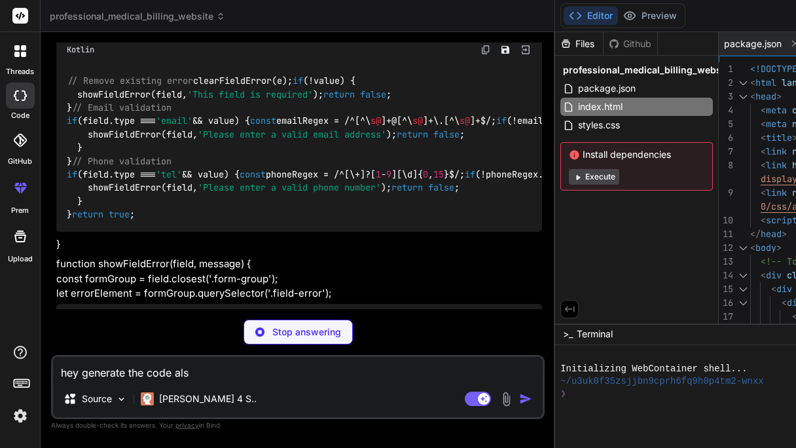
type textarea "hey generate the code also"
type textarea "x"
type textarea "hey generate the code also"
type textarea "x"
type textarea "hey generate the code also b"
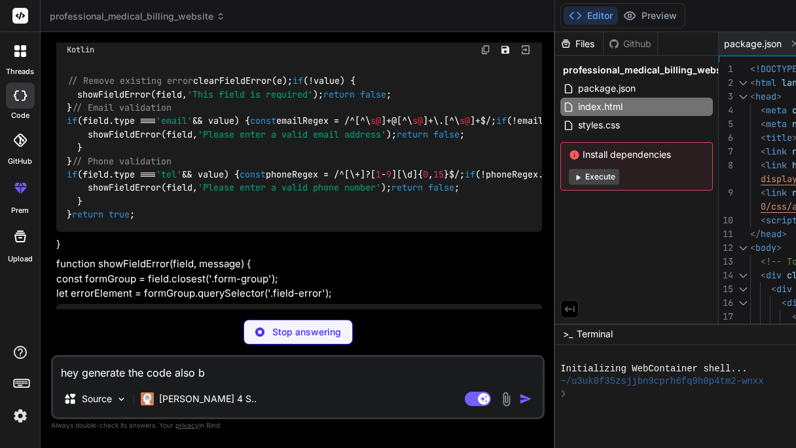
type textarea "x"
type textarea "hey generate the code also bc"
type textarea "x"
type textarea "hey generate the code also bcz"
type textarea "x"
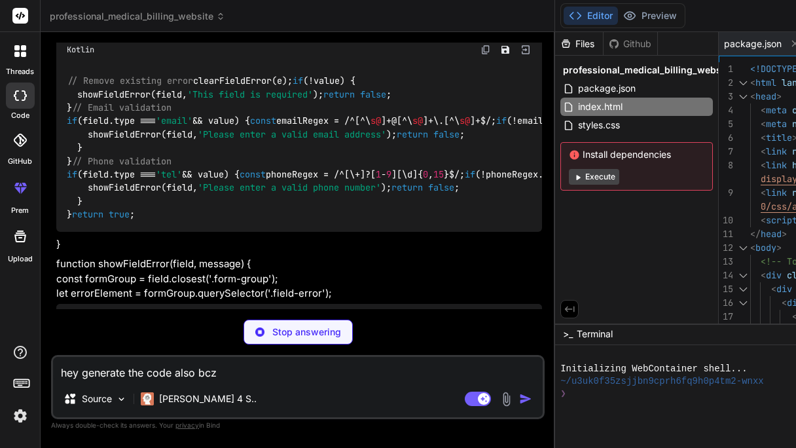
type textarea "hey generate the code also bcz"
type textarea "x"
type textarea "hey generate the code also bcz i"
type textarea "x"
type textarea "hey generate the code also bcz i"
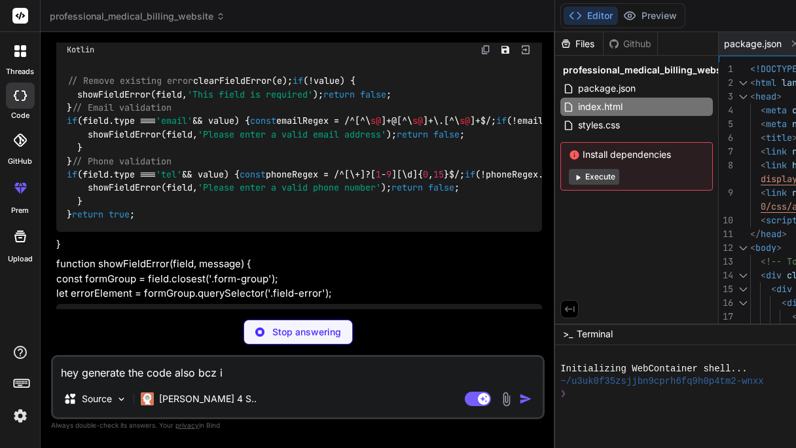
type textarea "x"
type textarea "hey generate the code also bcz i h"
type textarea "x"
type textarea "hey generate the code also bcz i ha"
type textarea "x"
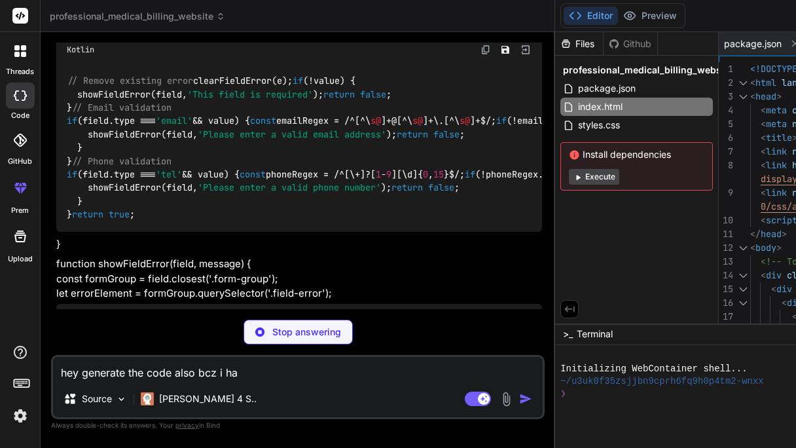
type textarea "hey generate the code also bcz i hav"
type textarea "x"
type textarea "hey generate the code also bcz i have"
type textarea "x"
type textarea "hey generate the code also bcz i have"
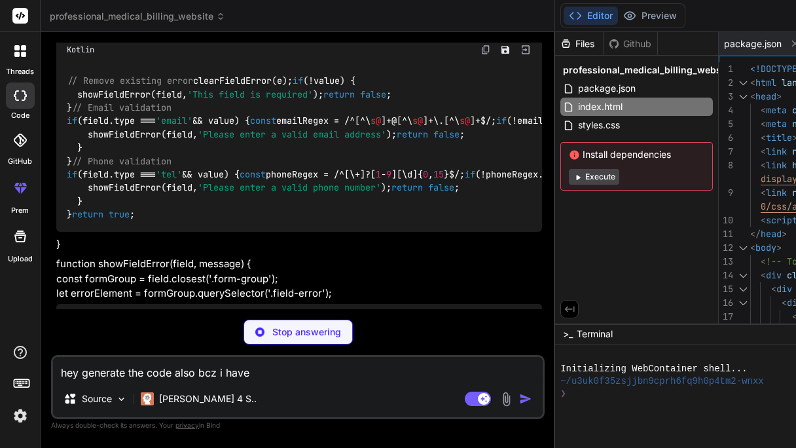
type textarea "x"
type textarea "hey generate the code also bcz i have t"
type textarea "x"
type textarea "hey generate the code also bcz i have to"
type textarea "x"
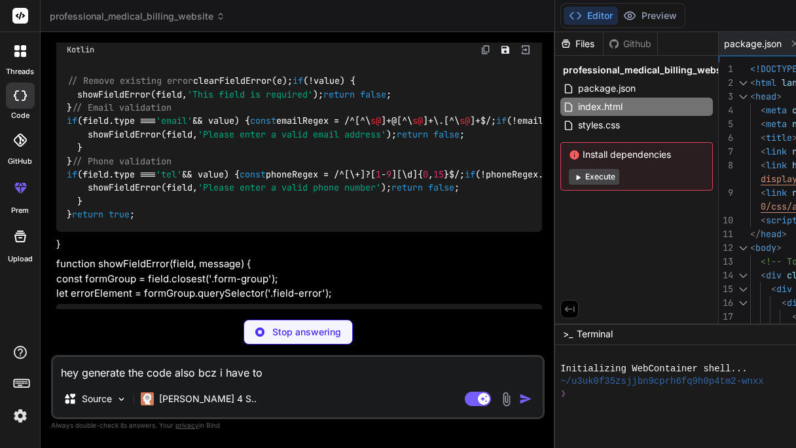
type textarea "hey generate the code also bcz i have to"
type textarea "x"
type textarea "hey generate the code also bcz i have to d"
type textarea "x"
type textarea "hey generate the code also bcz i have to do"
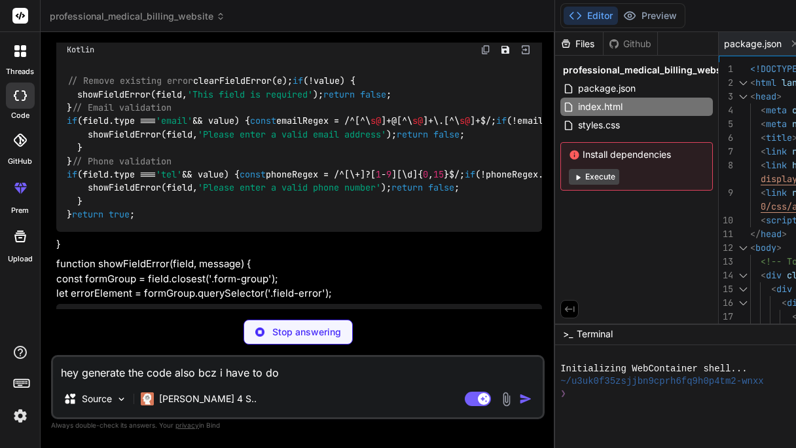
type textarea "x"
type textarea "hey generate the code also bcz i have to doe"
type textarea "x"
type textarea "hey generate the code also bcz i have to doen"
type textarea "x"
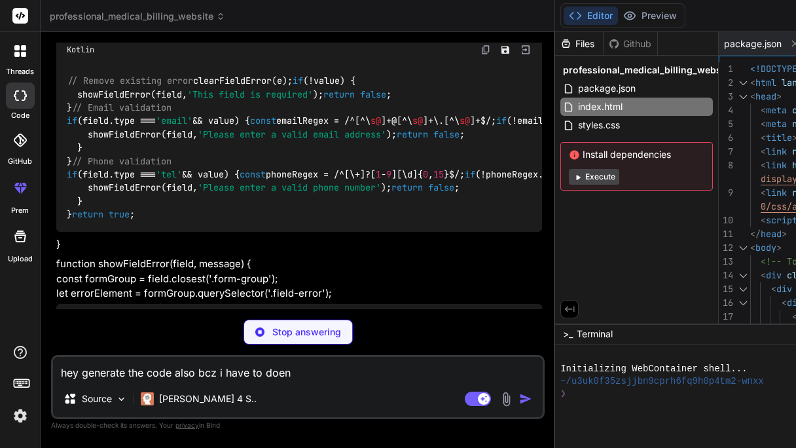
type textarea "hey generate the code also bcz i have to doenl"
type textarea "x"
type textarea "hey generate the code also bcz i have to doenlo"
type textarea "x"
type textarea "</html>"
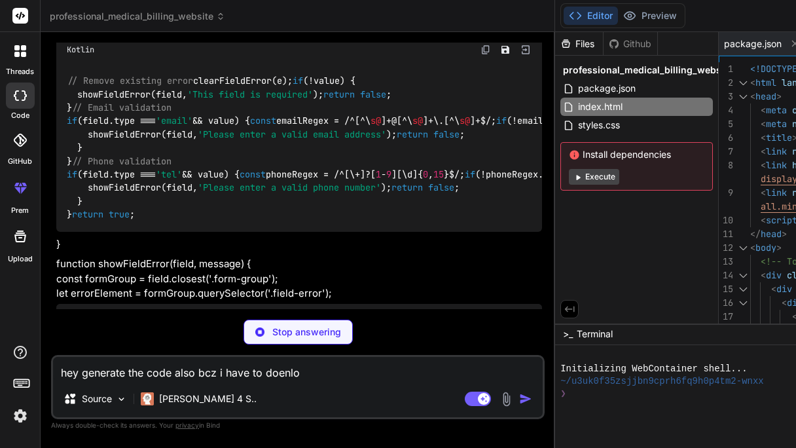
type textarea "hey generate the code also bcz i have to doenloa"
type textarea "x"
type textarea "<script src="script.js"></script> </body> </html>"
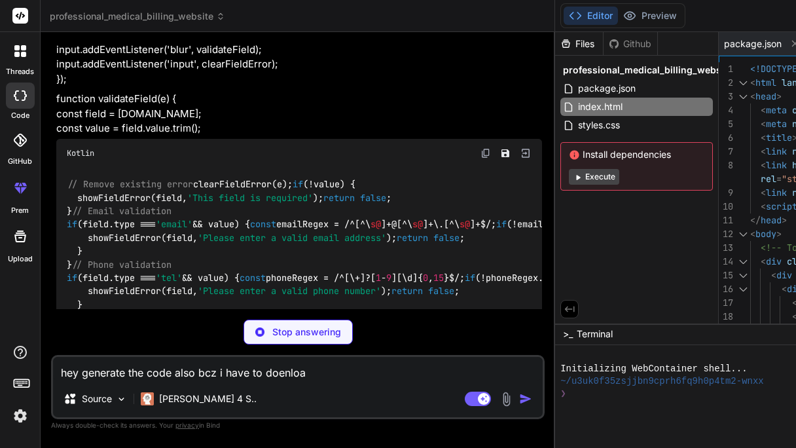
type textarea "hey generate the code also bcz i have to doenload"
type textarea "x"
type textarea "hey generate the code also bcz i have to doenload"
type textarea "x"
type textarea "hey generate the code also bcz i have to doenload a"
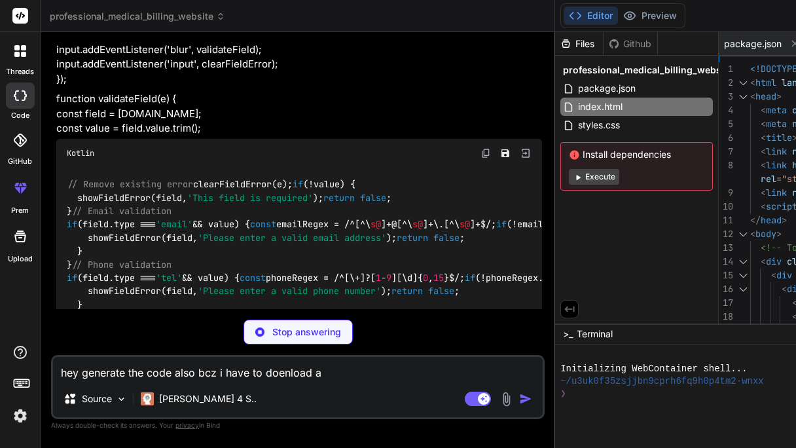
type textarea "x"
type textarea "hey generate the code also bcz i have to doenload al"
type textarea "x"
type textarea "hey generate the code also bcz i have to doenload all"
type textarea "x"
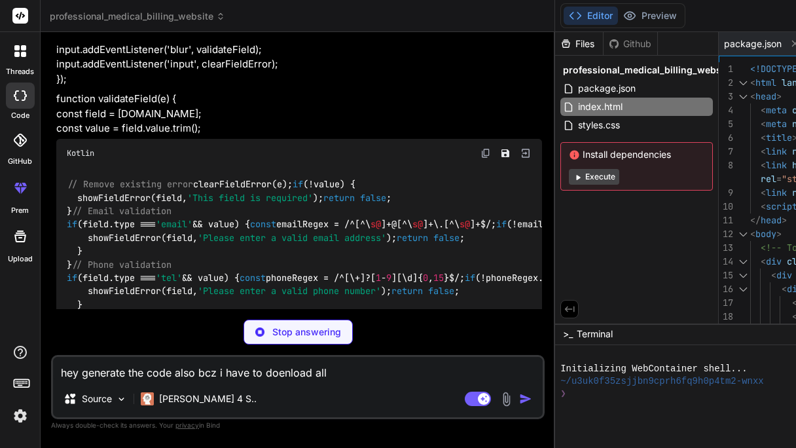
type textarea "hey generate the code also bcz i have to doenload all"
type textarea "x"
type textarea "hey generate the code also bcz i have to doenload all t"
type textarea "x"
type textarea "hey generate the code also bcz i have to doenload all th"
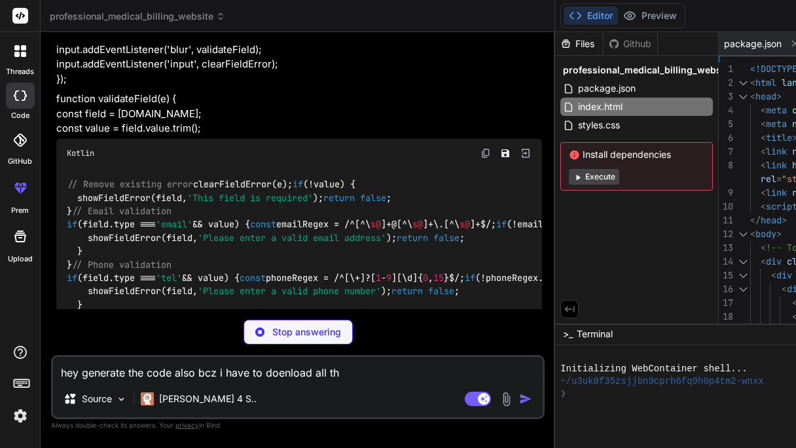
type textarea "x"
type textarea "hey generate the code also bcz i have to doenload all the"
type textarea "x"
type textarea "hey generate the code also bcz i have to doenload all the"
type textarea "x"
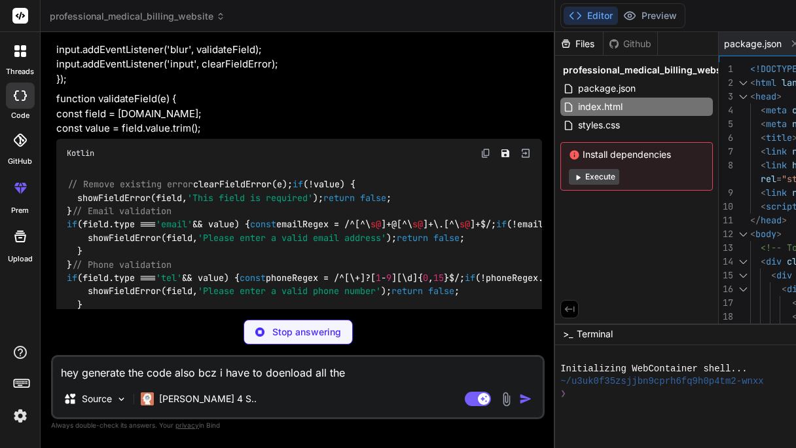
type textarea "hey generate the code also bcz i have to doenload all the f"
type textarea "x"
type textarea "hey generate the code also bcz i have to doenload all the fi"
type textarea "x"
type textarea "hey generate the code also bcz i have to doenload all the fil"
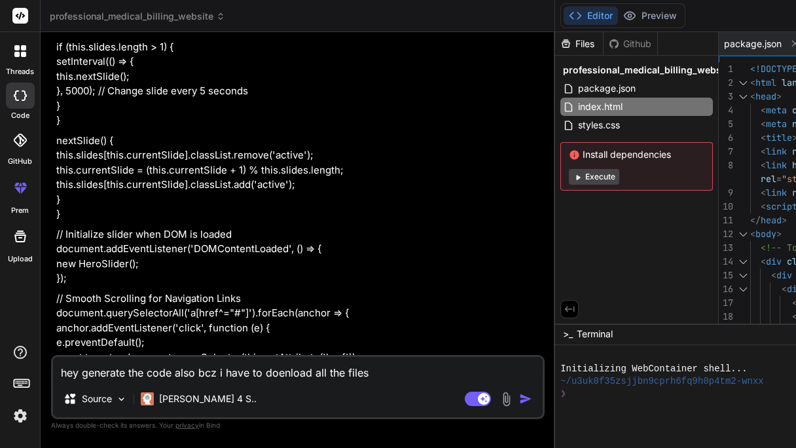
scroll to position [858, 0]
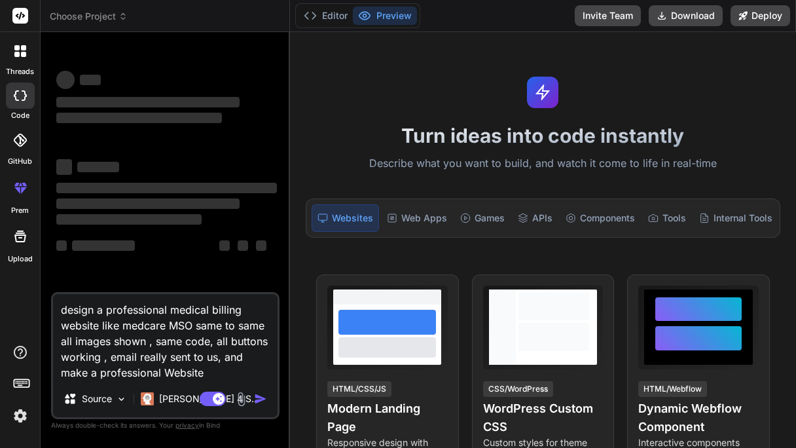
type textarea "x"
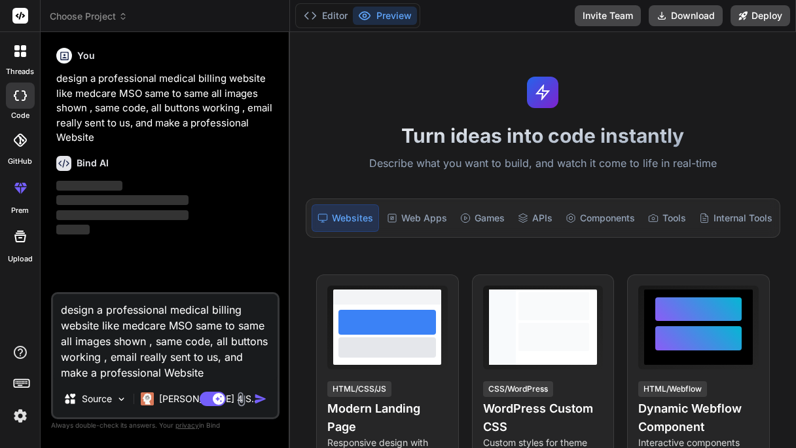
type textarea "design a professional medical billing website like medcare MSO same to same all…"
type textarea "x"
type textarea "design a professional medical billing website like medcare MSO same to same all…"
type textarea "x"
type textarea "design a professional medical billing website like medcare MSO same to same all…"
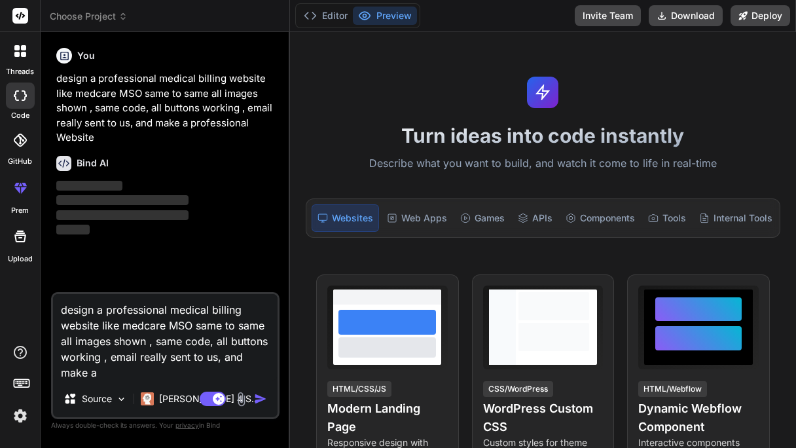
type textarea "x"
type textarea "design a professional medical billing website like medcare MSO same to same all…"
type textarea "x"
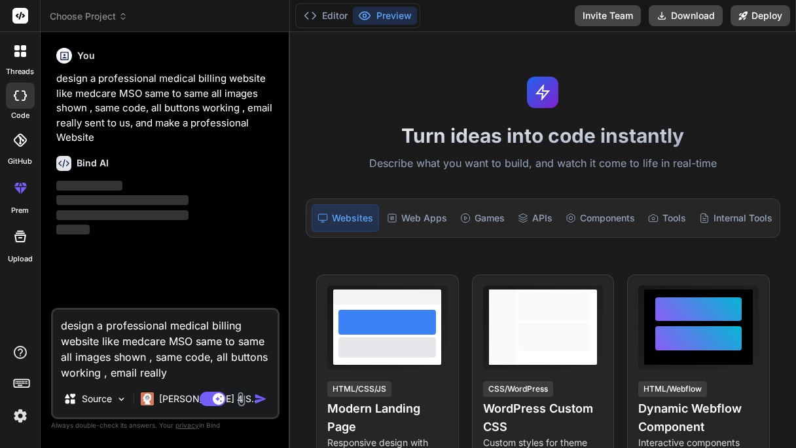
type textarea "design a professional medical billing website like medcare MSO same to same all…"
type textarea "x"
type textarea "design a professional medical billing website like medcare MSO same to same all…"
type textarea "x"
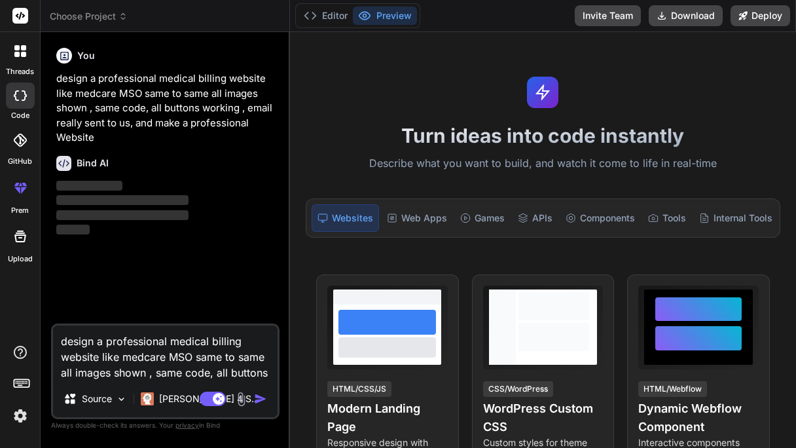
type textarea "design a professional medical billing website like medcare MSO same to same all…"
type textarea "x"
type textarea "design a professional medical billing website like medcare MSO same to same all…"
type textarea "x"
type textarea "design a professional medical billing website like medcare MSO same to same all…"
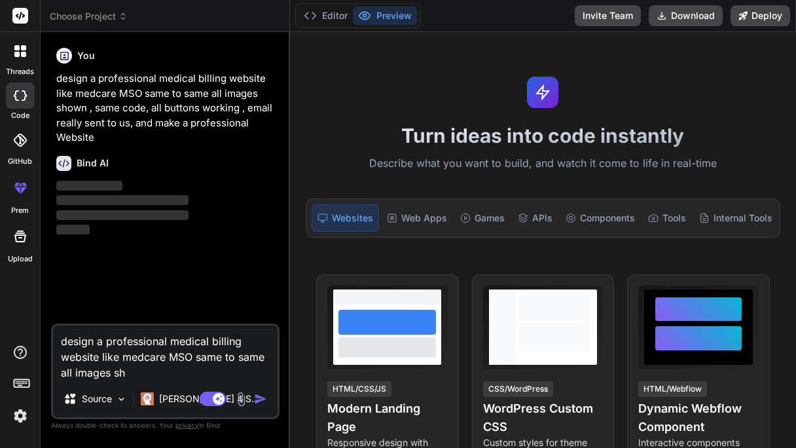
type textarea "x"
type textarea "design a professional medical billing website like medcare MSO same to same all"
type textarea "x"
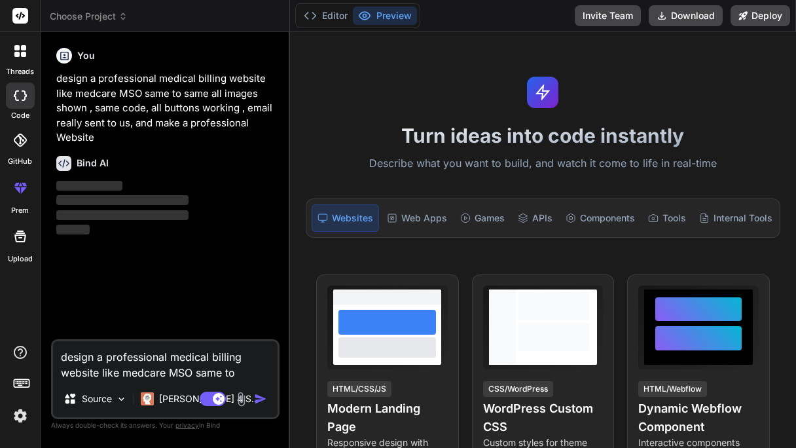
type textarea "design a professional medical billing website like medcare MSO same t"
type textarea "x"
type textarea "design a professional medical billing website like medcare M"
type textarea "x"
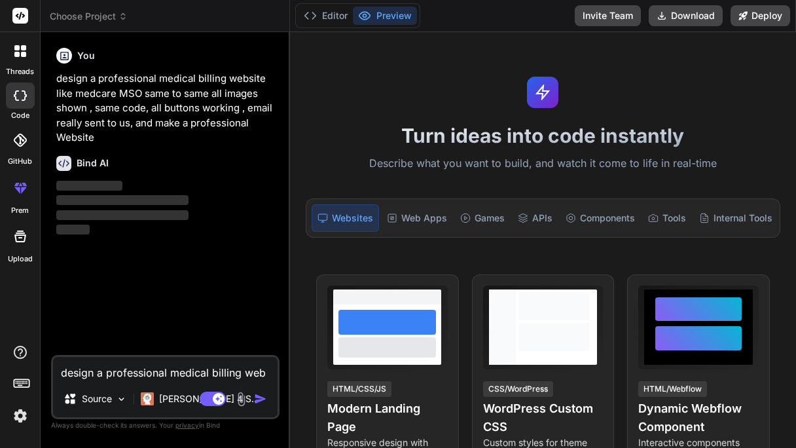
type textarea "design a professional medical billing we"
type textarea "x"
type textarea "design a professional medica"
type textarea "x"
type textarea "design a profession"
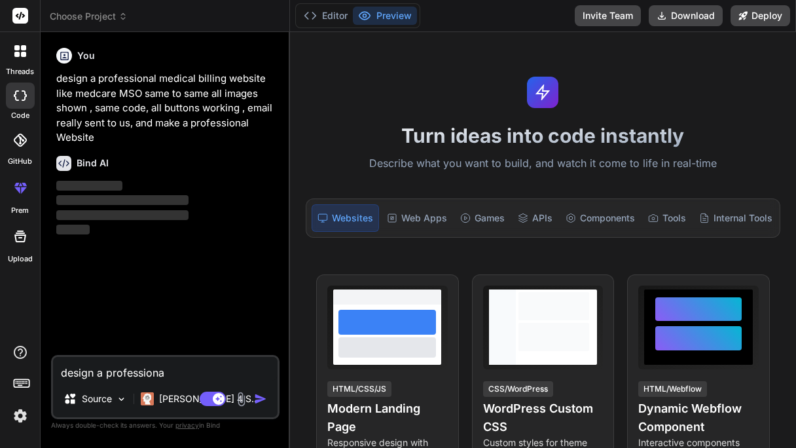
type textarea "x"
type textarea "design a pr"
type textarea "x"
type textarea "de"
type textarea "x"
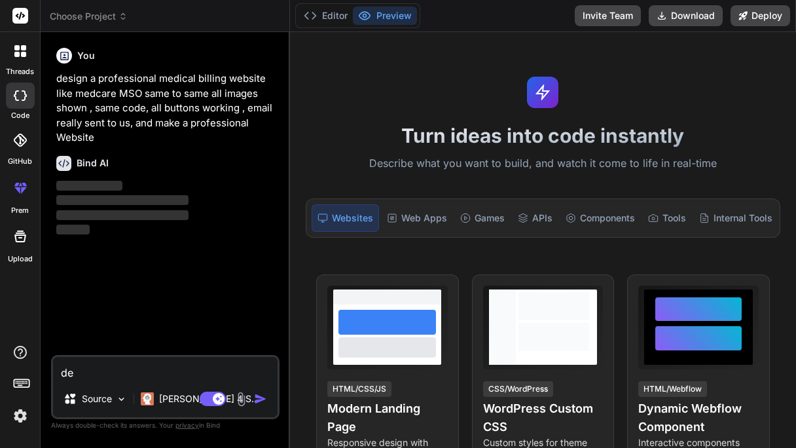
type textarea "d"
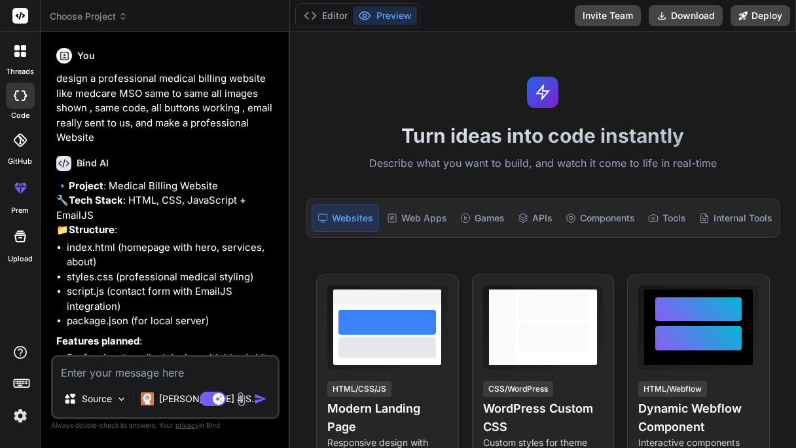
type textarea "x"
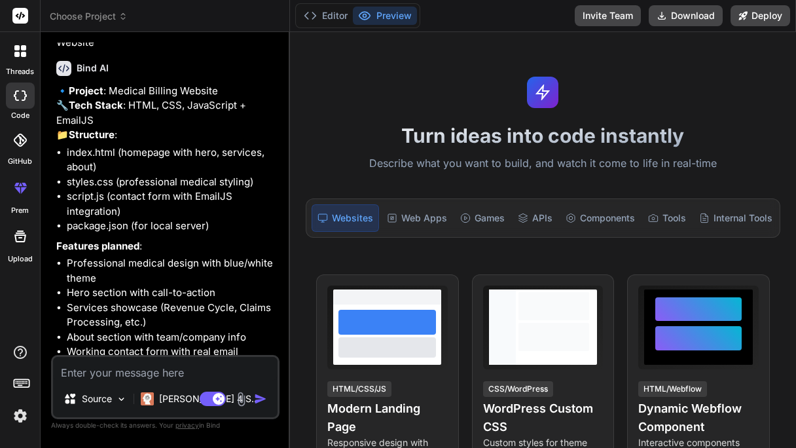
scroll to position [194, 0]
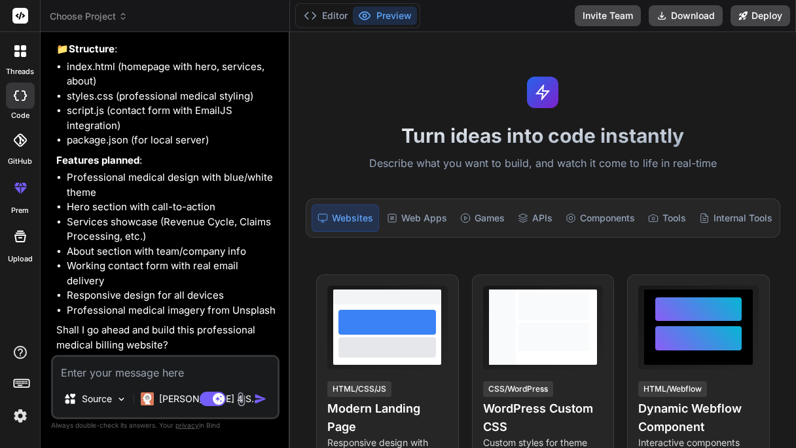
type textarea "y"
type textarea "x"
type textarea "ye"
type textarea "x"
type textarea "yes"
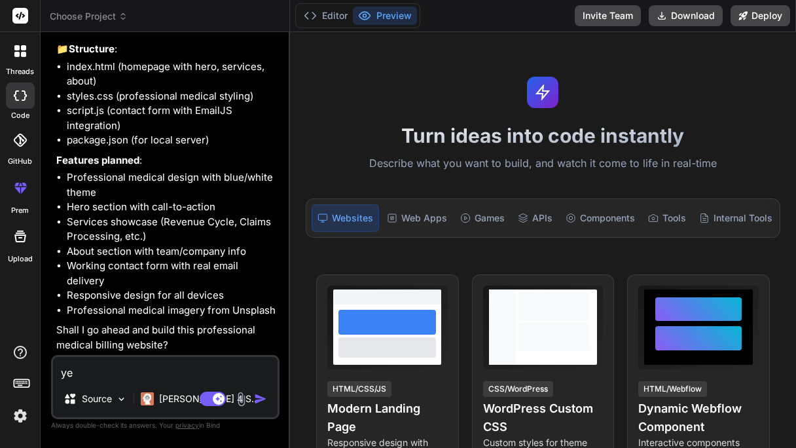
type textarea "x"
type textarea "yes"
type textarea "x"
type textarea "yes b"
type textarea "x"
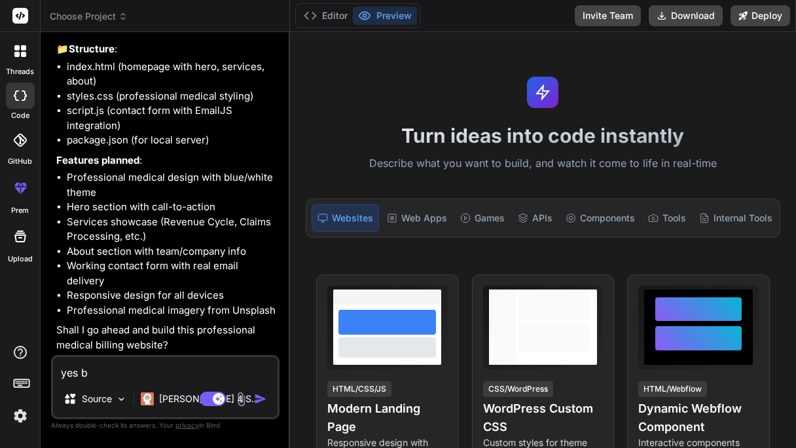
type textarea "yes bu"
type textarea "x"
type textarea "yes but"
type textarea "x"
type textarea "yes but"
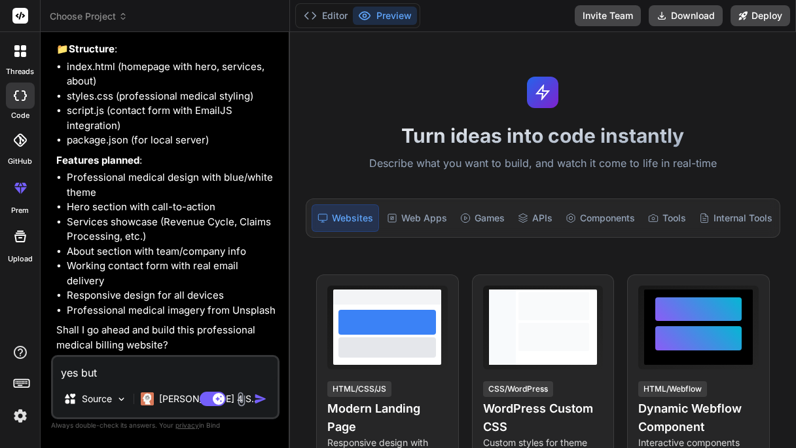
type textarea "x"
type textarea "yes but p"
type textarea "x"
type textarea "yes but pr"
type textarea "x"
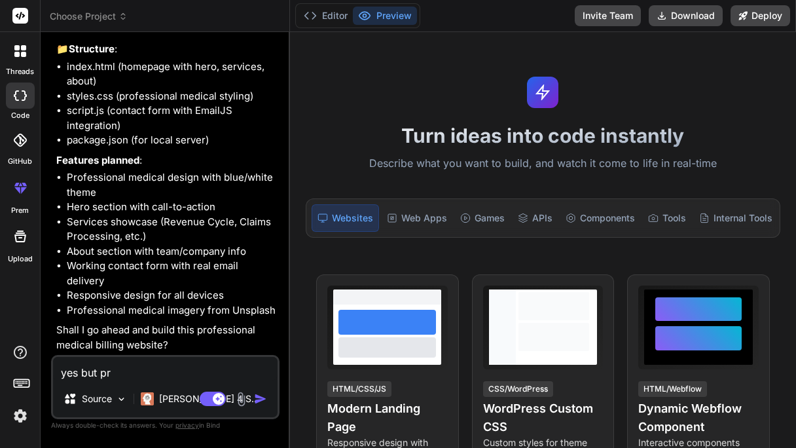
type textarea "yes but pro"
type textarea "x"
type textarea "yes but prof"
type textarea "x"
type textarea "yes but profe"
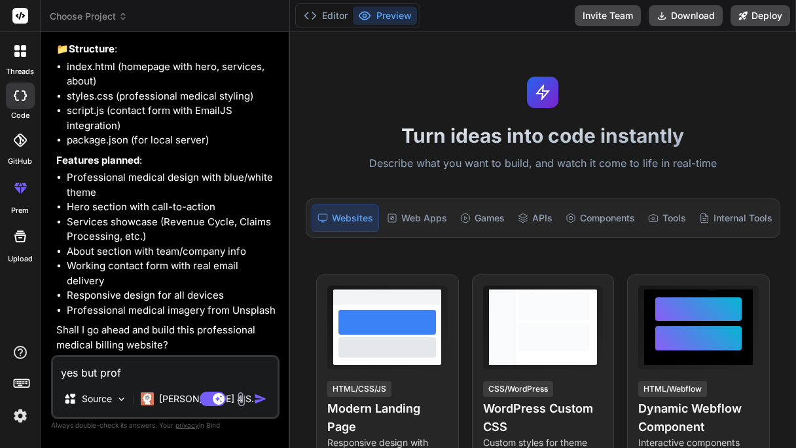
type textarea "x"
type textarea "yes but profes"
type textarea "x"
type textarea "yes but profess"
type textarea "x"
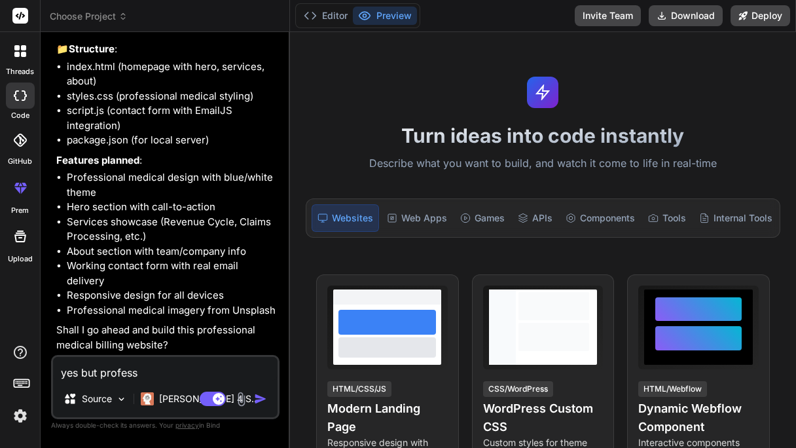
type textarea "yes but professi"
type textarea "x"
type textarea "yes but professio"
type textarea "x"
type textarea "yes but profession"
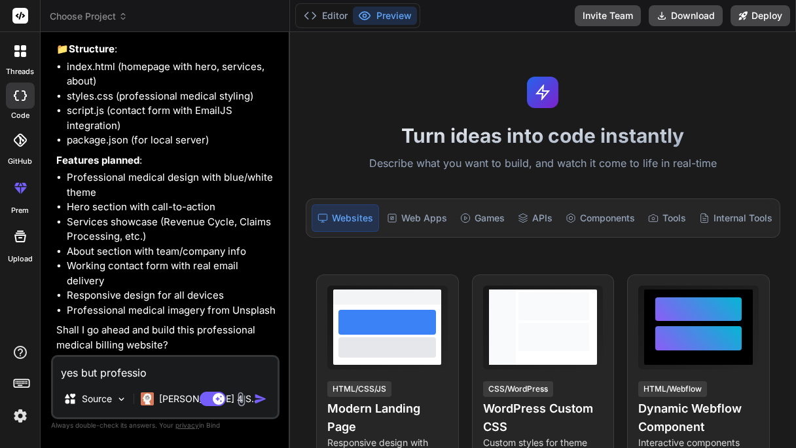
type textarea "x"
type textarea "yes but professiona"
type textarea "x"
type textarea "yes but professional"
type textarea "x"
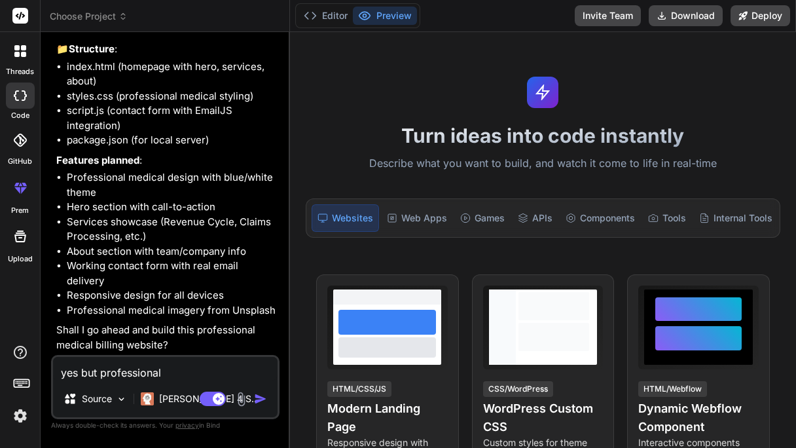
type textarea "yes but professional"
click at [271, 396] on button "button" at bounding box center [263, 398] width 18 height 13
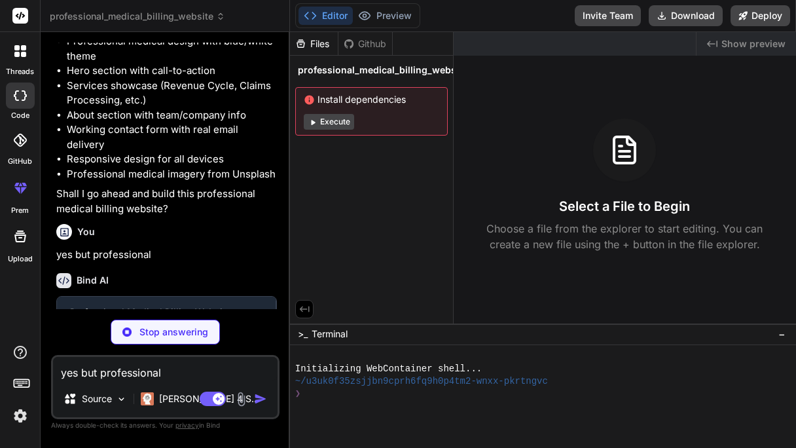
scroll to position [331, 0]
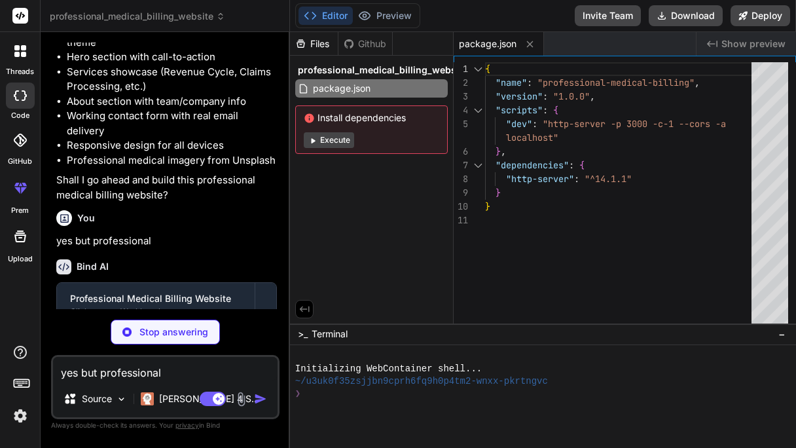
type textarea "x"
type textarea "<script src="script.js"></script> </body> </html>"
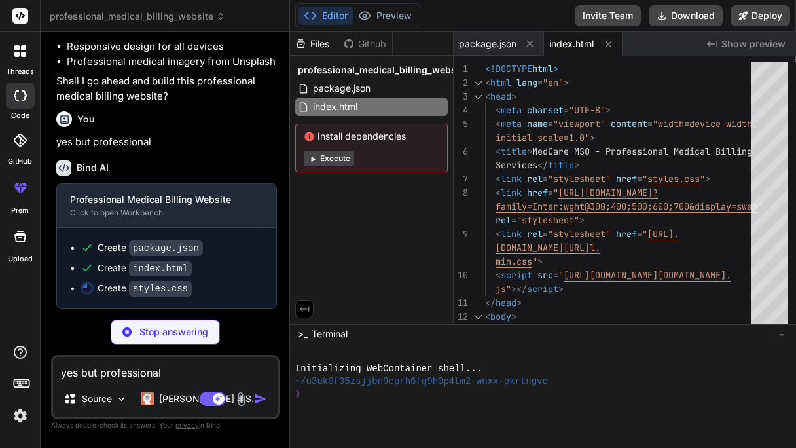
scroll to position [442, 0]
type textarea "x"
type textarea ".about-text h2, .contact-info h2 { font-size: 2rem; } }"
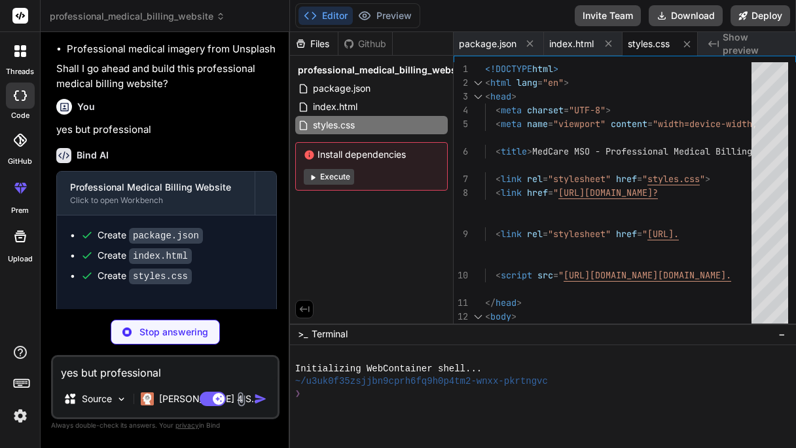
type textarea "x"
type textarea "console.log('MedCare MSO website loaded successfully!'); console.log('Remember …"
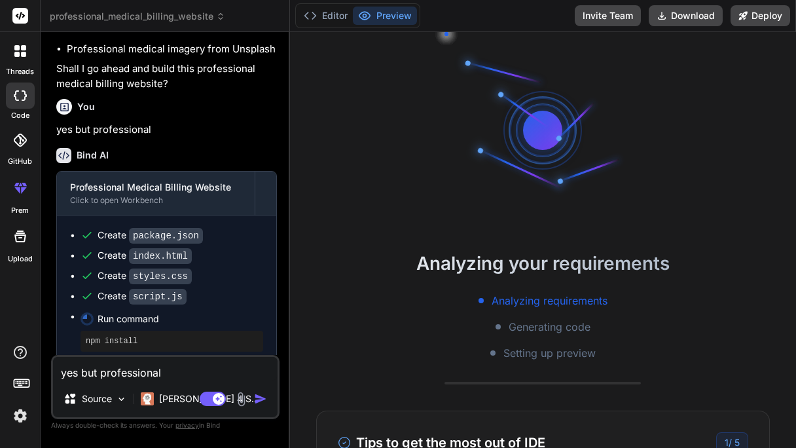
scroll to position [25, 0]
click at [289, 164] on div at bounding box center [289, 240] width 1 height 416
click at [641, 137] on div "Analyzing your requirements Analyzing requirements Generating code Setting up p…" at bounding box center [543, 240] width 506 height 416
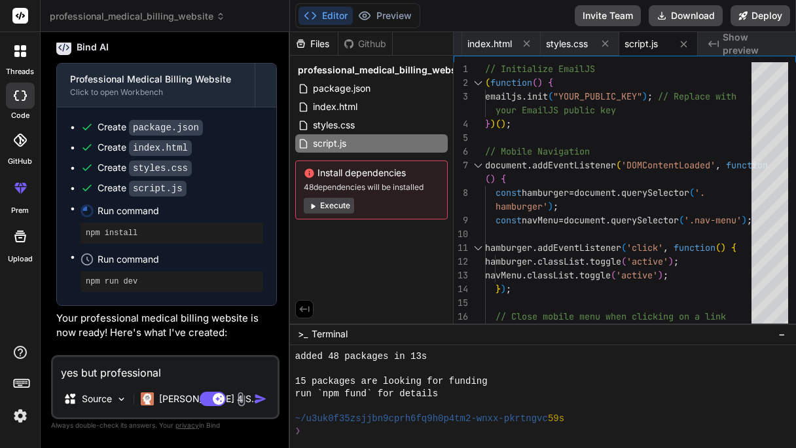
type textarea "x"
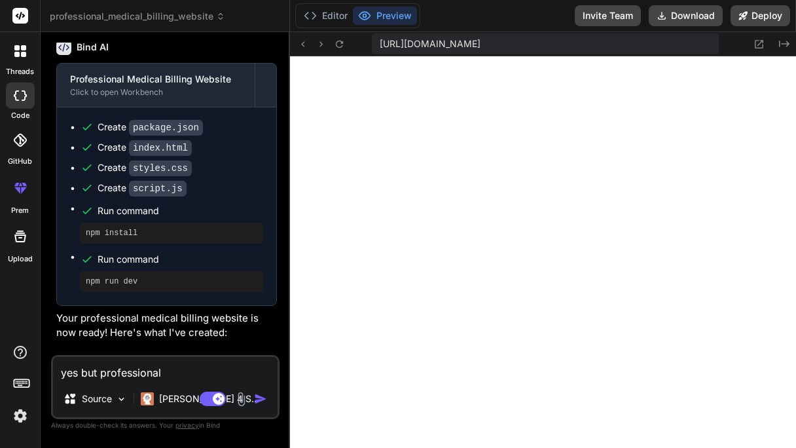
scroll to position [662, 0]
click at [209, 380] on textarea "yes but professional" at bounding box center [165, 369] width 225 height 24
type textarea "h"
type textarea "x"
type textarea "he"
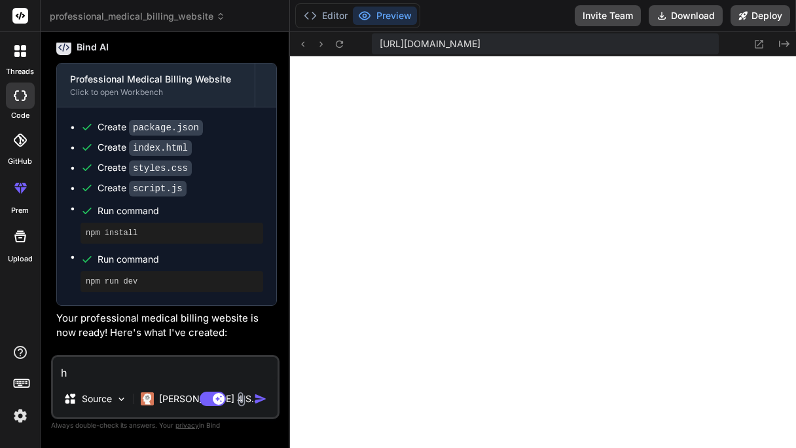
type textarea "x"
type textarea "hey"
type textarea "x"
type textarea "hey"
type textarea "x"
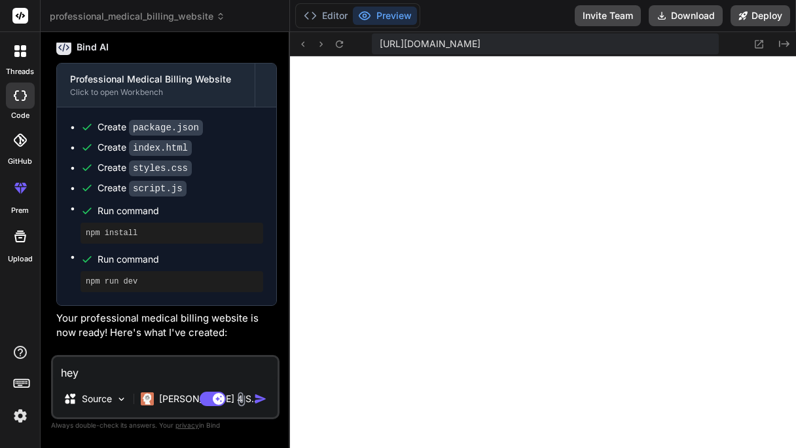
type textarea "hey t"
type textarea "x"
type textarea "hey th"
type textarea "x"
type textarea "hey the"
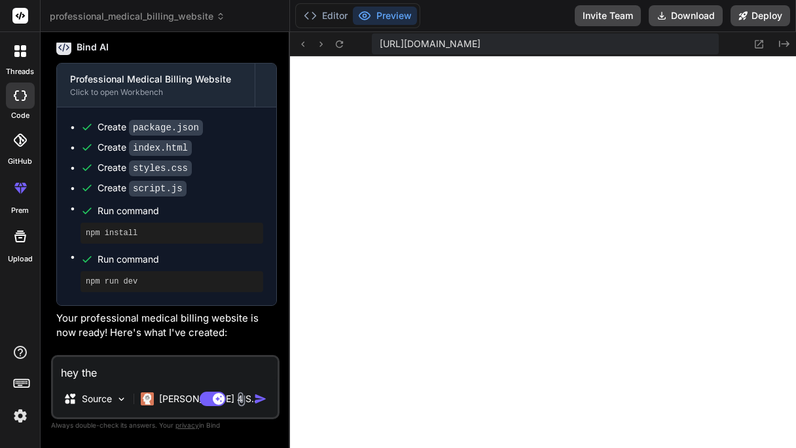
type textarea "x"
type textarea "hey the"
type textarea "x"
type textarea "hey the p"
type textarea "x"
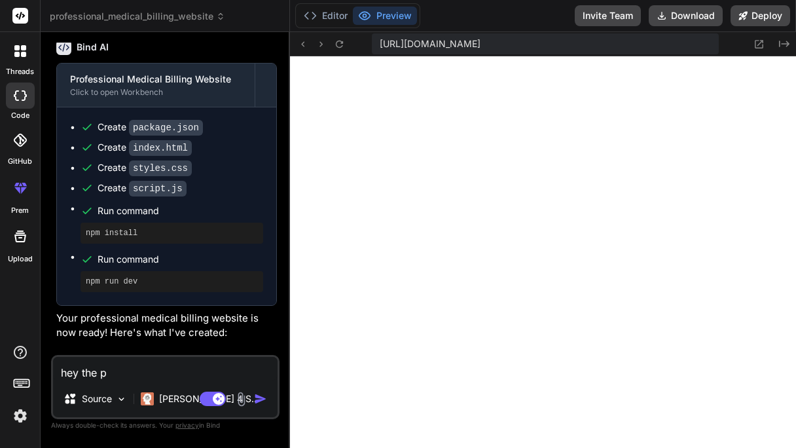
type textarea "hey the pr"
type textarea "x"
type textarea "hey the pro"
type textarea "x"
type textarea "hey the prof"
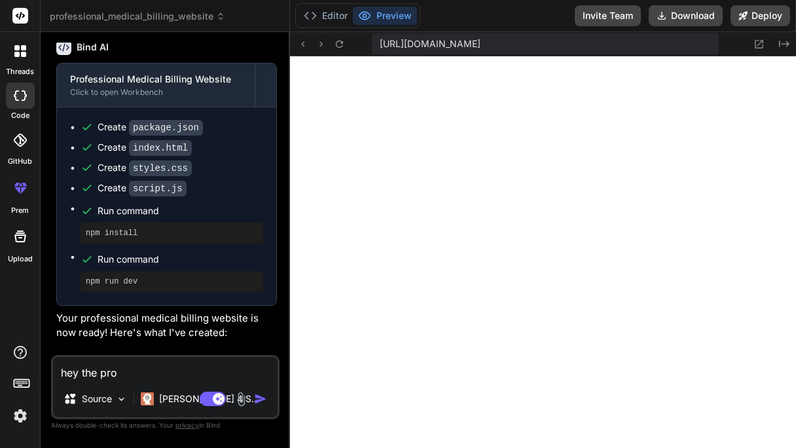
type textarea "x"
type textarea "hey the profe"
type textarea "x"
type textarea "hey the profes"
type textarea "x"
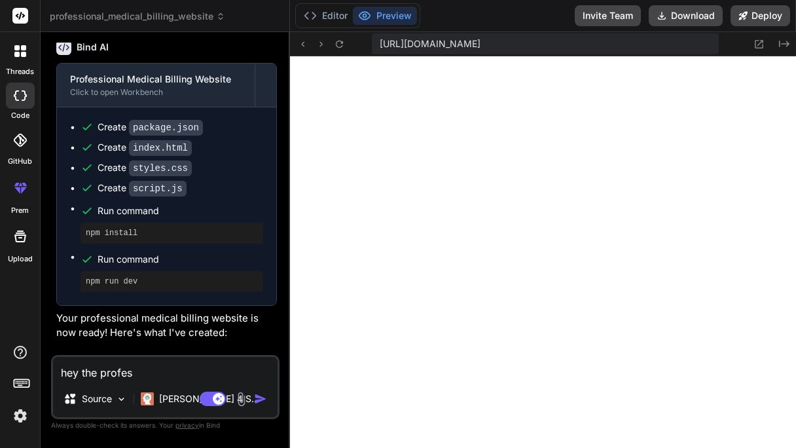
type textarea "hey the profess"
type textarea "x"
type textarea "hey the professi"
type textarea "x"
type textarea "hey the professio"
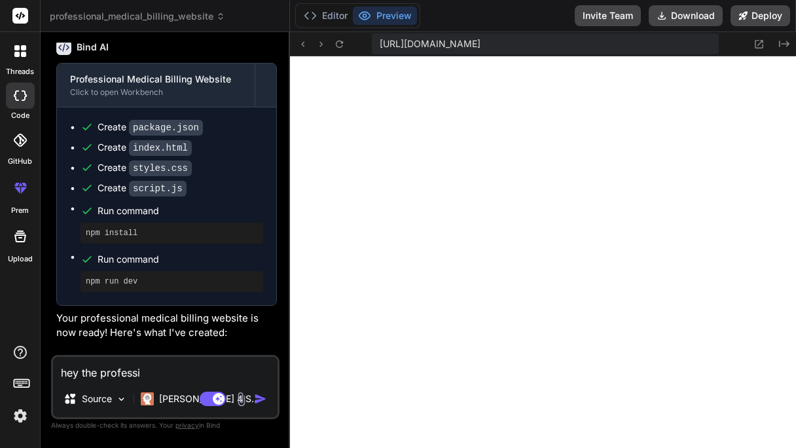
type textarea "x"
type textarea "hey the profession"
type textarea "x"
type textarea "hey the professiona"
type textarea "x"
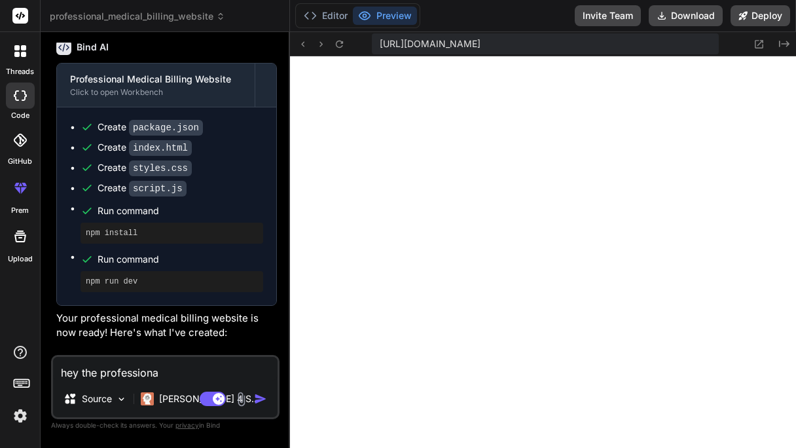
type textarea "hey the professionam"
type textarea "x"
type textarea "hey the professiona"
type textarea "x"
type textarea "hey the professional"
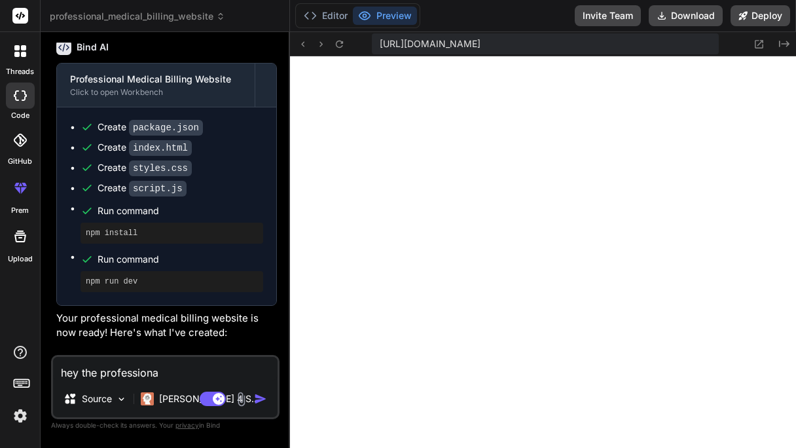
type textarea "x"
type textarea "hey the professional"
type textarea "x"
type textarea "hey the professional m"
type textarea "x"
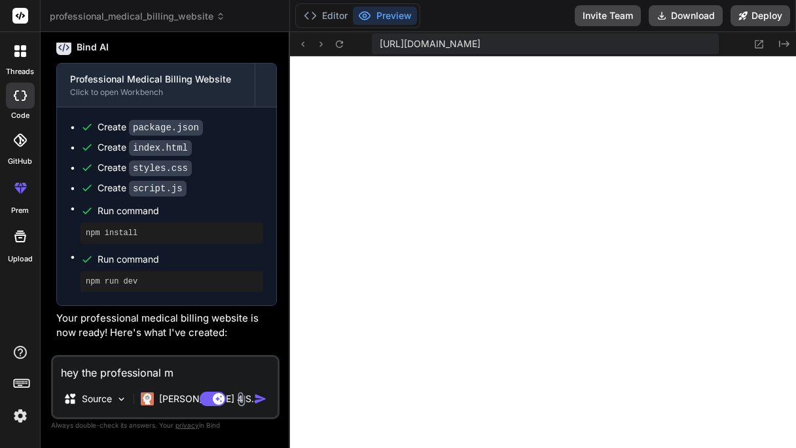
type textarea "hey the professional me"
type textarea "x"
type textarea "hey the professional med"
type textarea "x"
type textarea "hey the professional medi"
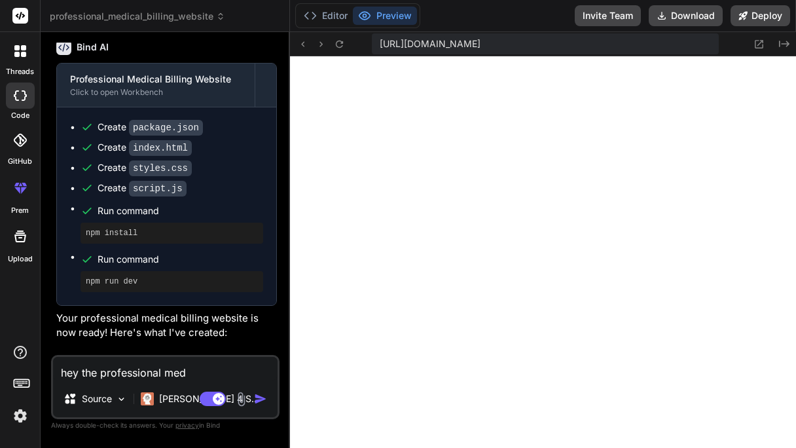
type textarea "x"
type textarea "hey the professional medic"
type textarea "x"
type textarea "hey the professional medica"
type textarea "x"
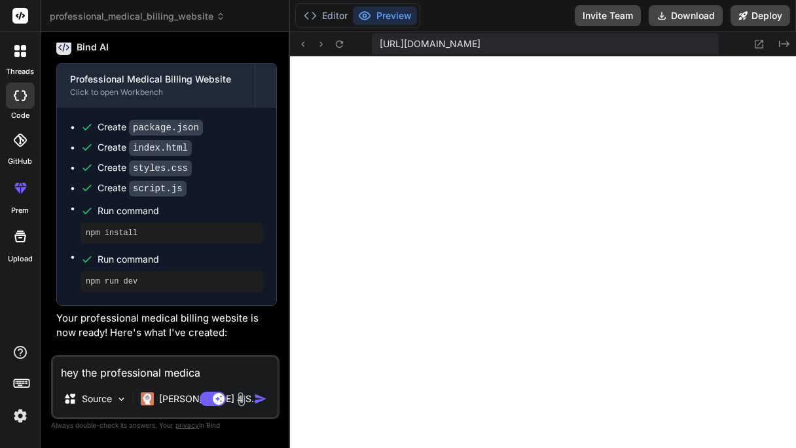
type textarea "hey the professional medical"
type textarea "x"
type textarea "hey the professional medical"
type textarea "x"
type textarea "hey the professional medical b"
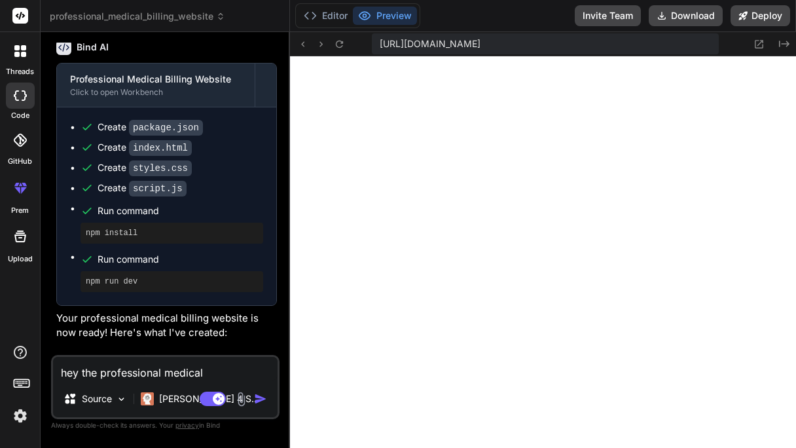
type textarea "x"
type textarea "hey the professional medical bi"
type textarea "x"
type textarea "hey the professional medical bil"
type textarea "x"
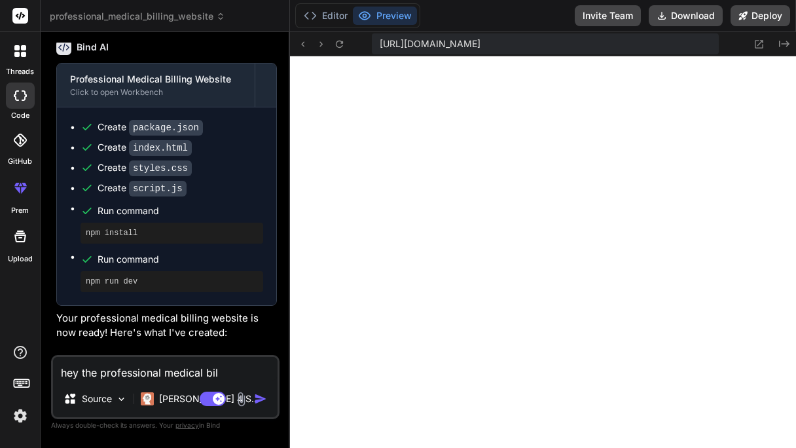
type textarea "hey the professional medical bill"
type textarea "x"
type textarea "hey the professional medical billi"
type textarea "x"
type textarea "hey the professional medical billin"
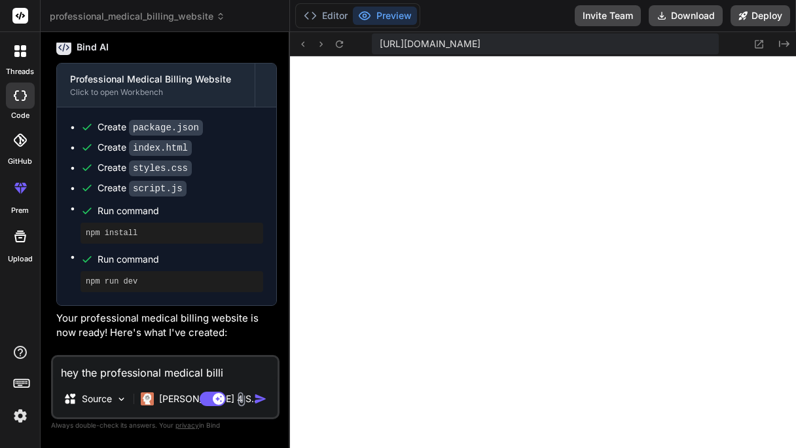
type textarea "x"
type textarea "hey the professional medical billing"
type textarea "x"
type textarea "hey the professional medical billing"
type textarea "x"
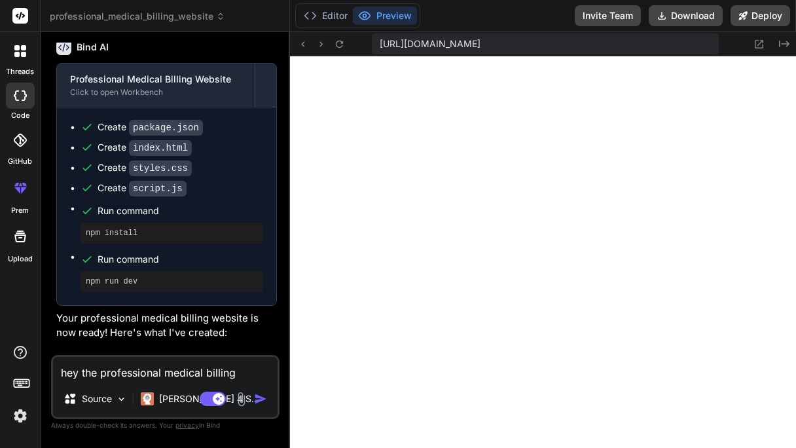
type textarea "hey the professional medical billing s"
type textarea "x"
type textarea "hey the professional medical billing se"
type textarea "x"
type textarea "hey the professional medical billing ser"
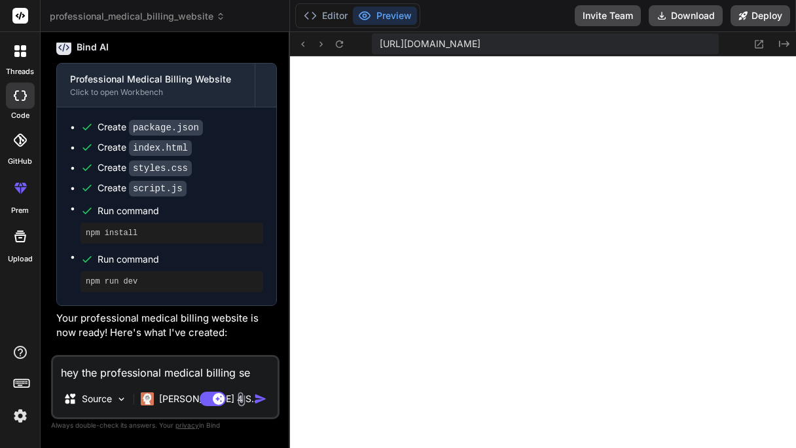
type textarea "x"
type textarea "hey the professional medical billing serv"
type textarea "x"
type textarea "hey the professional medical billing servi"
type textarea "x"
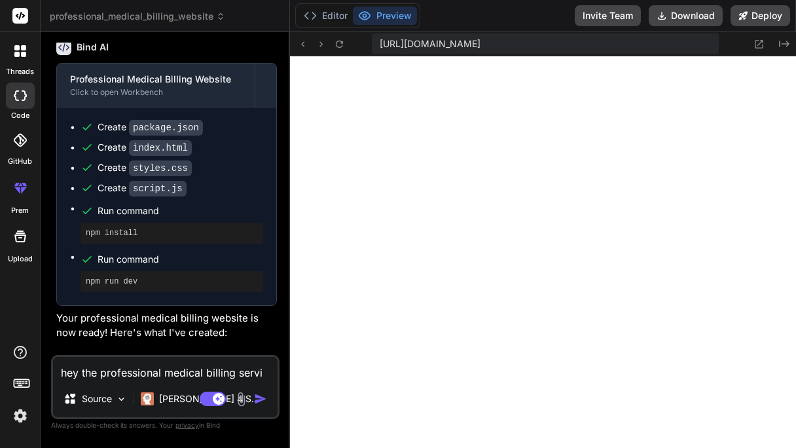
type textarea "hey the professional medical billing servic"
type textarea "x"
type textarea "hey the professional medical billing service"
type textarea "x"
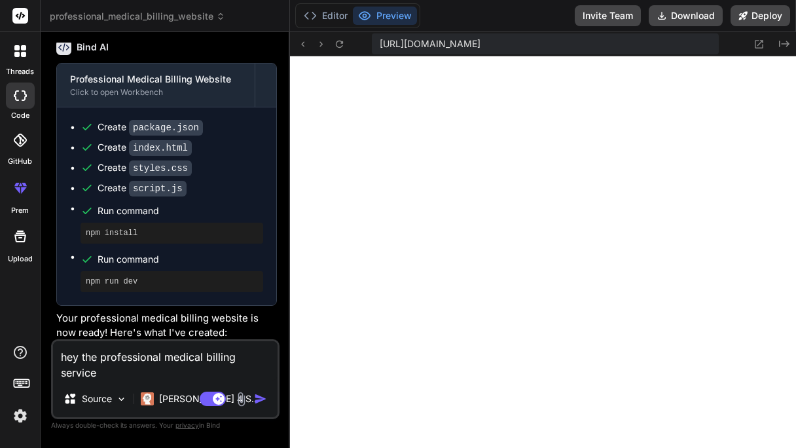
type textarea "hey the professional medical billing services"
type textarea "x"
type textarea "hey the professional medical billing services"
type textarea "x"
type textarea "hey the professional medical billing services i"
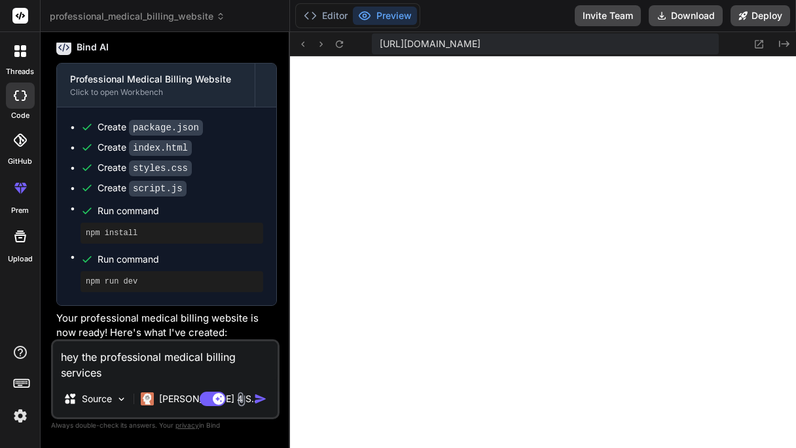
type textarea "x"
type textarea "hey the professional medical billing services is"
type textarea "x"
type textarea "hey the professional medical billing services is"
type textarea "x"
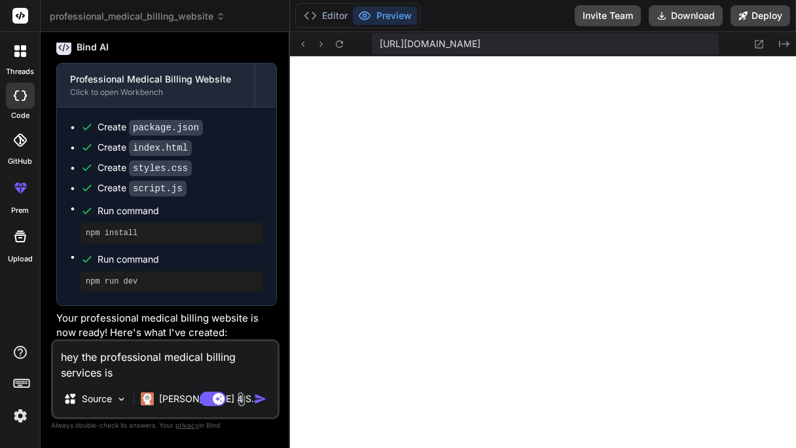
type textarea "hey the professional medical billing services is j"
type textarea "x"
type textarea "hey the professional medical billing services is"
type textarea "x"
type textarea "hey the professional medical billing services is h"
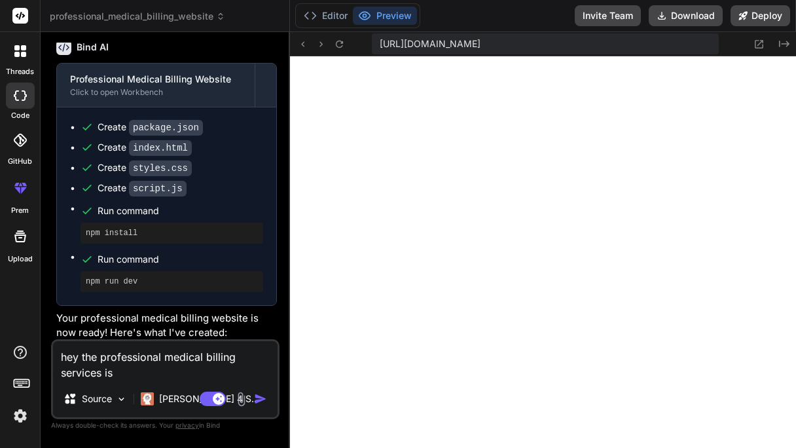
type textarea "x"
type textarea "hey the professional medical billing services is ho"
type textarea "x"
type textarea "hey the professional medical billing services is h"
type textarea "x"
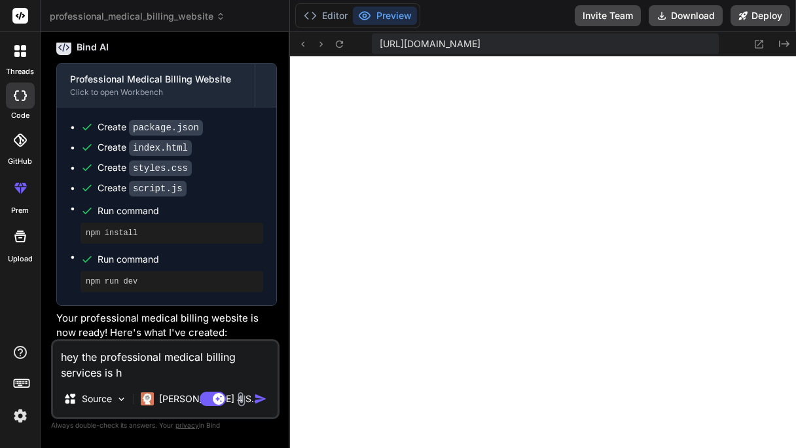
type textarea "hey the professional medical billing services is hi"
type textarea "x"
click at [261, 405] on img "button" at bounding box center [260, 398] width 13 height 13
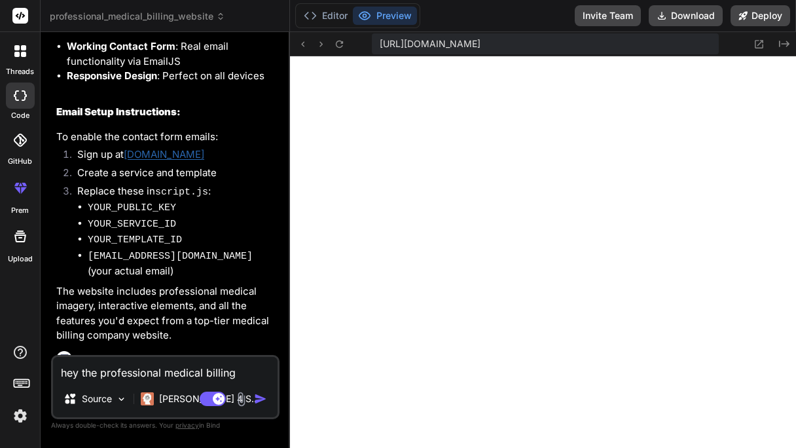
scroll to position [1193, 0]
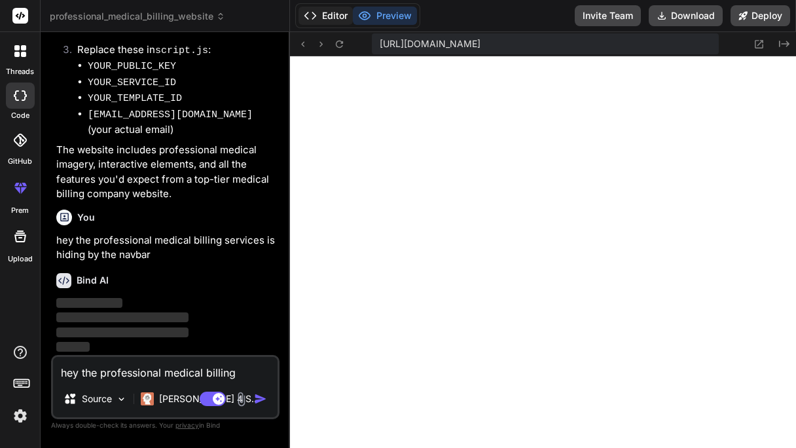
click at [331, 9] on button "Editor" at bounding box center [325, 16] width 54 height 18
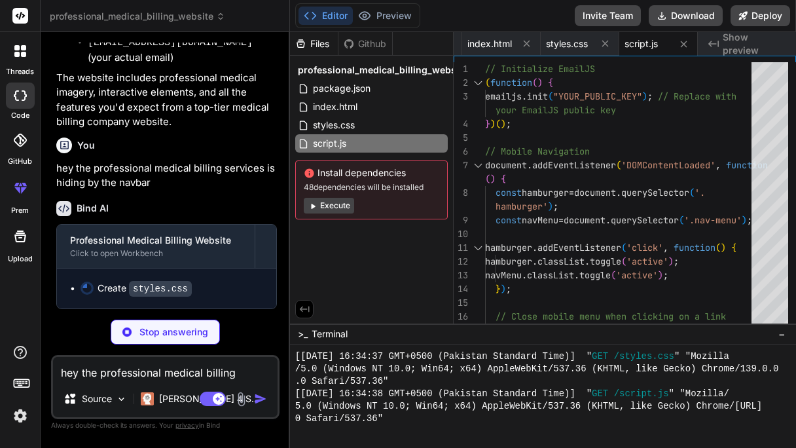
scroll to position [1264, 0]
click at [234, 376] on textarea "hey the professional medical billing services is hiding by the navbar" at bounding box center [165, 369] width 225 height 24
click at [376, 10] on button "Preview" at bounding box center [385, 16] width 64 height 18
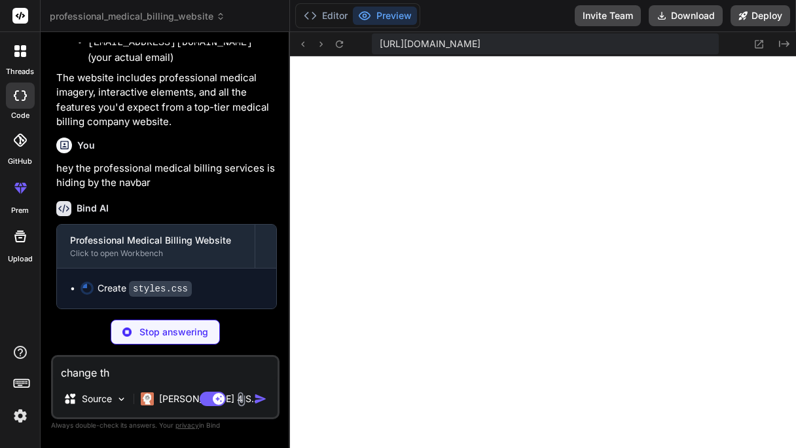
click at [181, 370] on textarea "change th" at bounding box center [165, 369] width 225 height 24
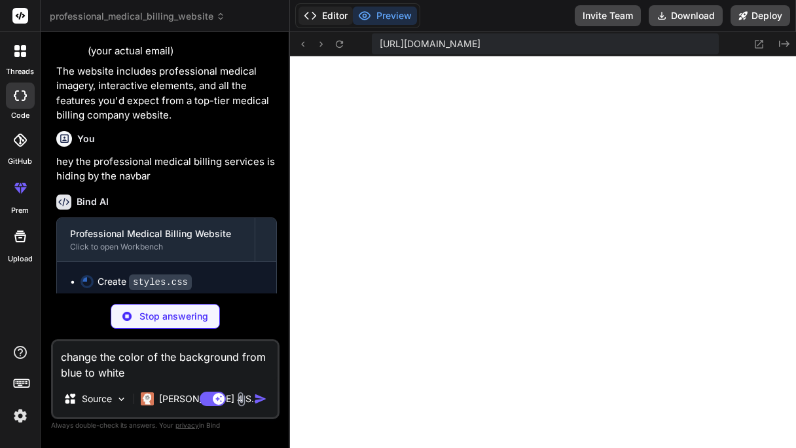
click at [330, 20] on button "Editor" at bounding box center [325, 16] width 54 height 18
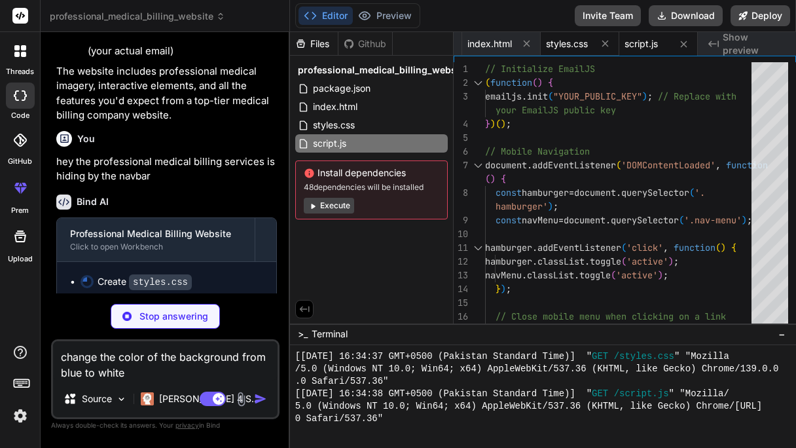
click at [573, 47] on span "styles.css" at bounding box center [567, 43] width 42 height 13
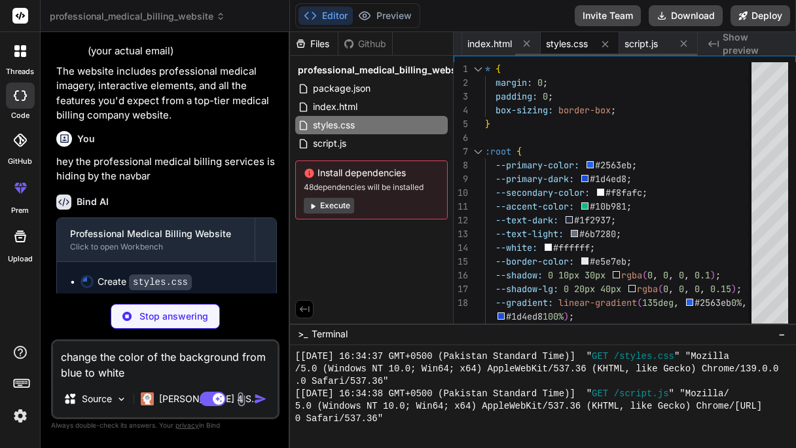
click at [589, 334] on div ">_ Terminal −" at bounding box center [543, 334] width 506 height 22
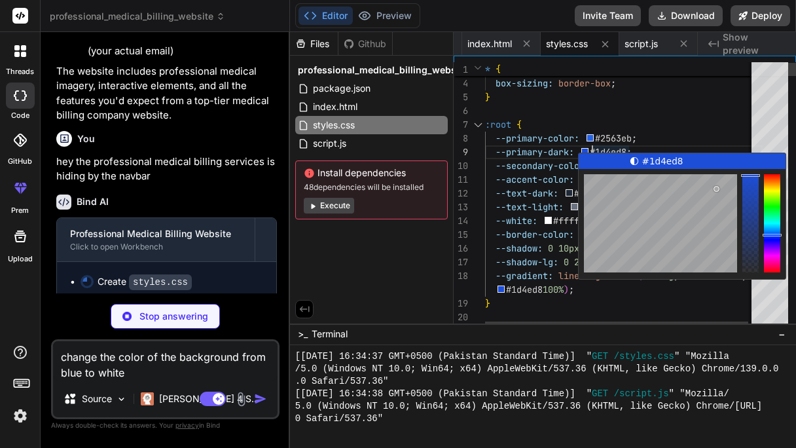
scroll to position [0, 0]
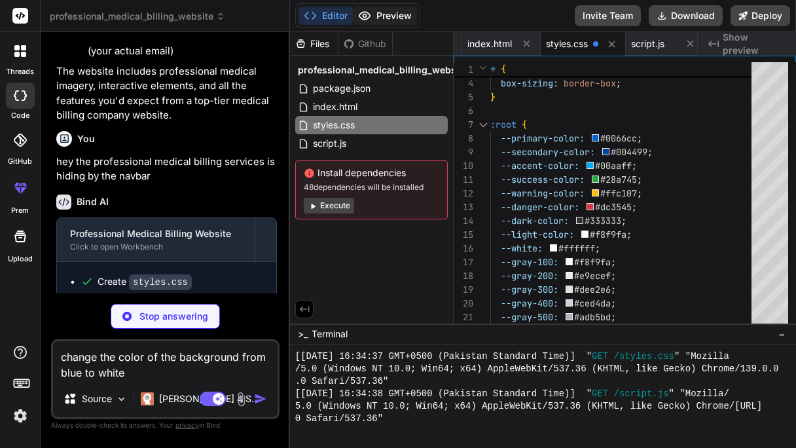
click at [380, 8] on button "Preview" at bounding box center [385, 16] width 64 height 18
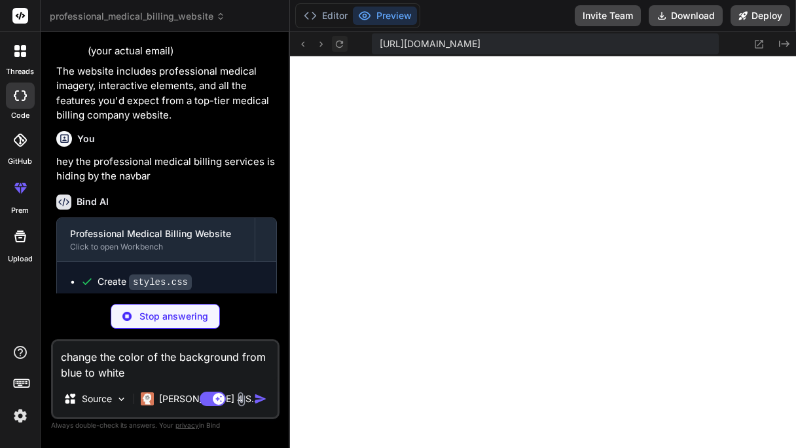
click at [344, 43] on icon at bounding box center [339, 44] width 11 height 11
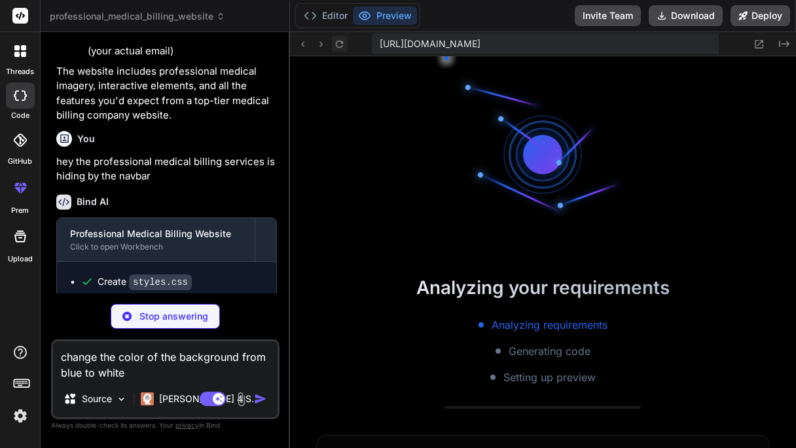
scroll to position [813, 0]
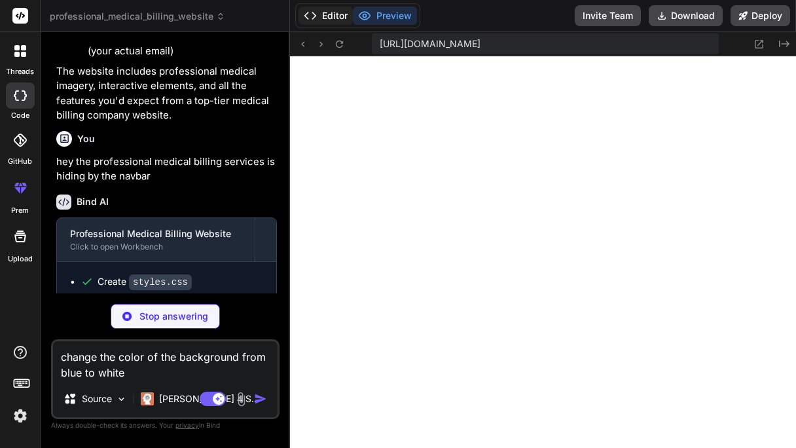
drag, startPoint x: 358, startPoint y: 57, endPoint x: 335, endPoint y: 12, distance: 50.1
click at [335, 12] on button "Editor" at bounding box center [325, 16] width 54 height 18
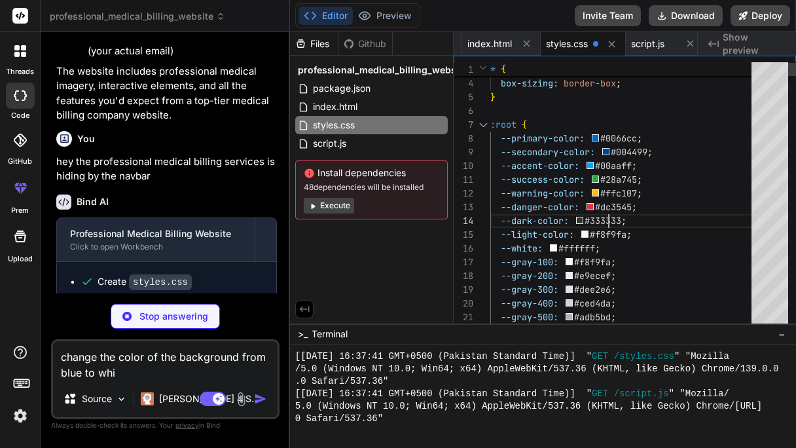
scroll to position [0, 0]
click at [148, 371] on textarea "change the color of the background from blue to whi" at bounding box center [165, 360] width 225 height 39
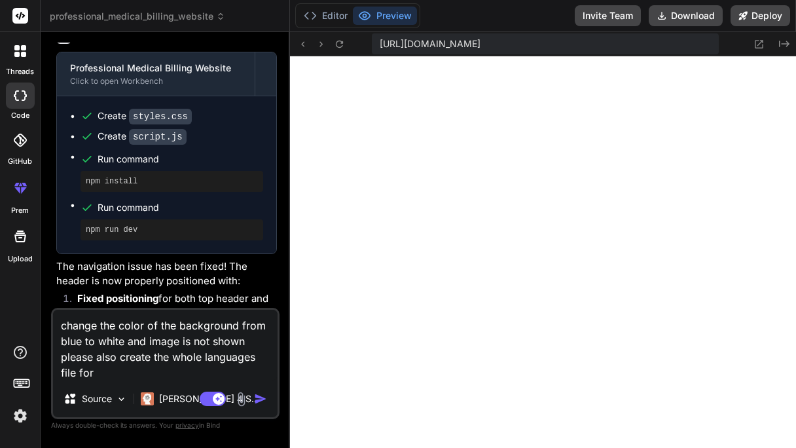
scroll to position [1434, 0]
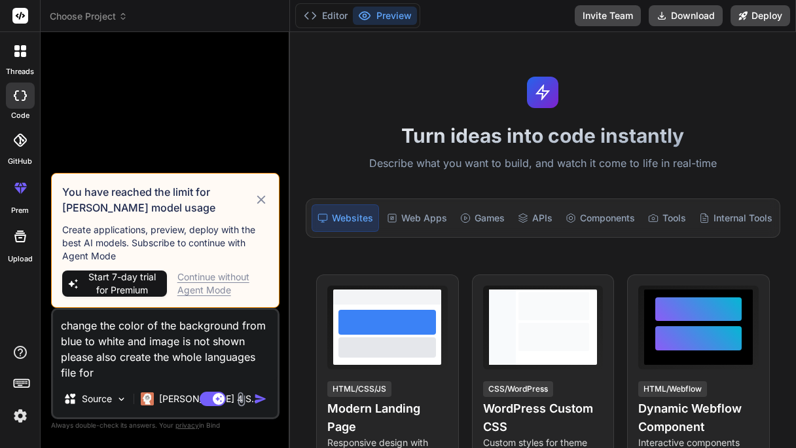
type textarea "x"
